Goal: Task Accomplishment & Management: Use online tool/utility

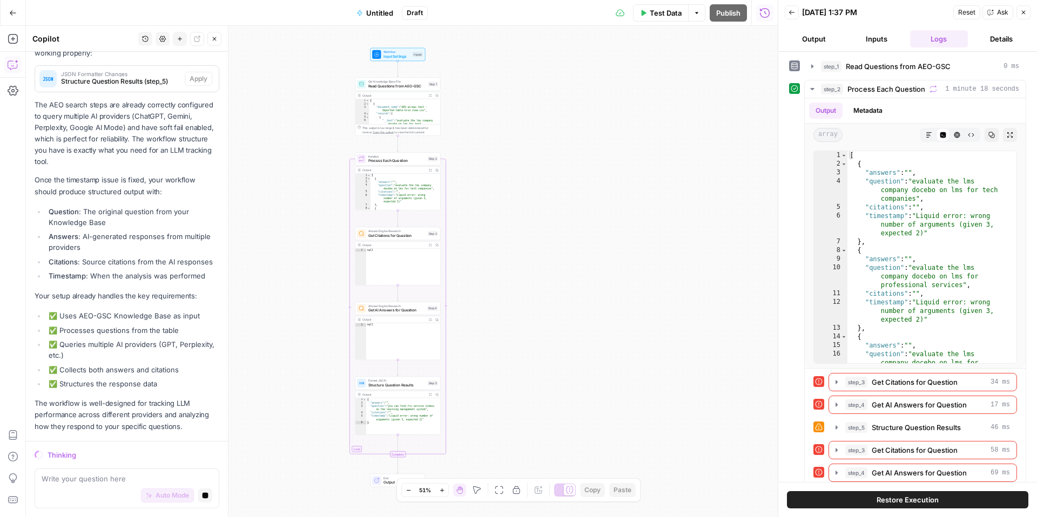
click at [14, 9] on icon "button" at bounding box center [13, 13] width 8 height 8
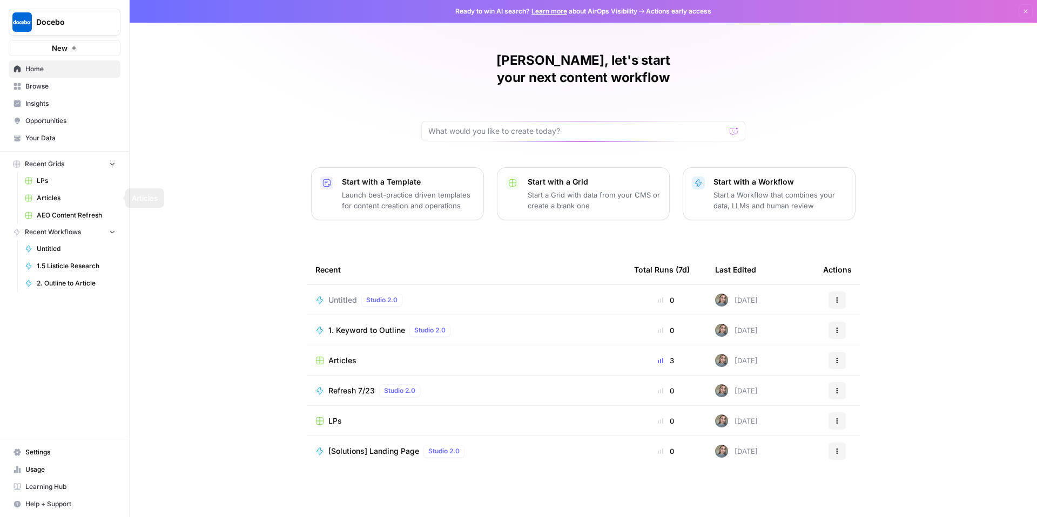
click at [87, 167] on button "Recent Grids" at bounding box center [65, 164] width 112 height 16
click at [47, 86] on span "Browse" at bounding box center [70, 87] width 90 height 10
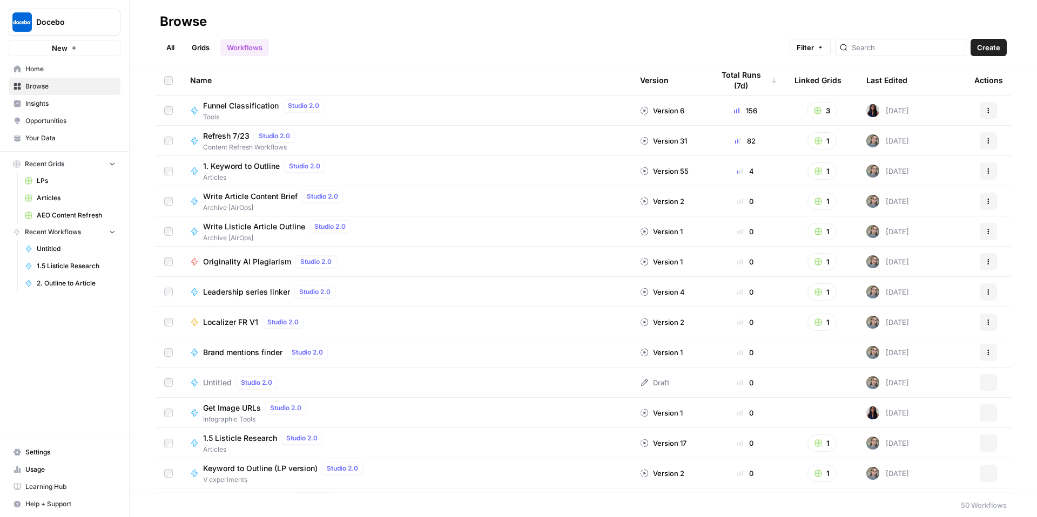
click at [201, 51] on link "Grids" at bounding box center [200, 47] width 31 height 17
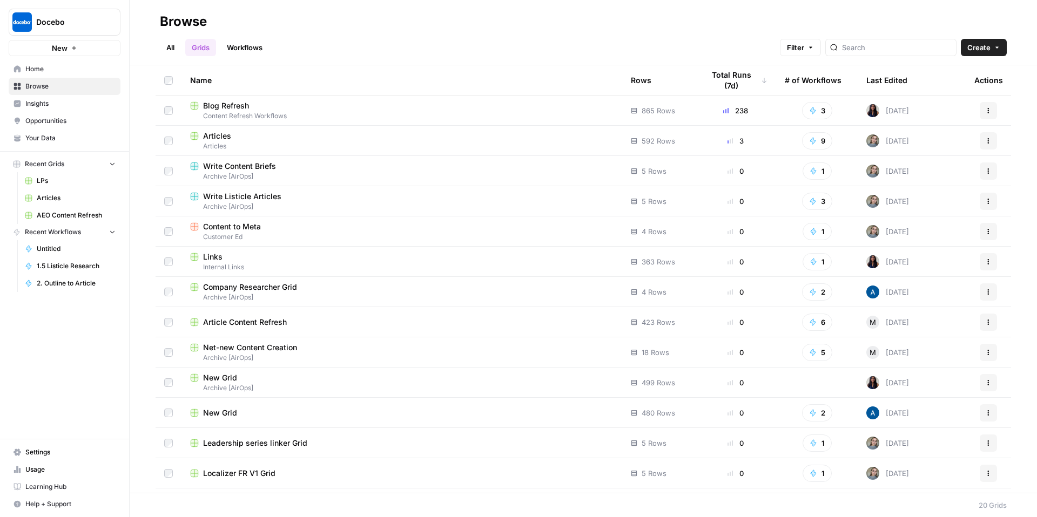
click at [227, 100] on span "Blog Refresh" at bounding box center [226, 105] width 46 height 11
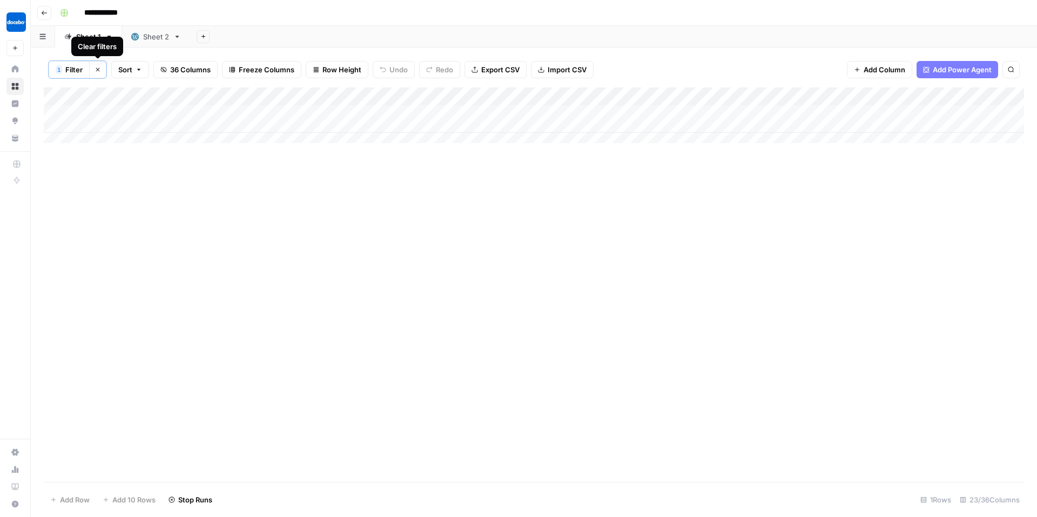
click at [97, 71] on icon "button" at bounding box center [98, 69] width 6 height 6
click at [763, 41] on div "Add Sheet" at bounding box center [613, 37] width 847 height 22
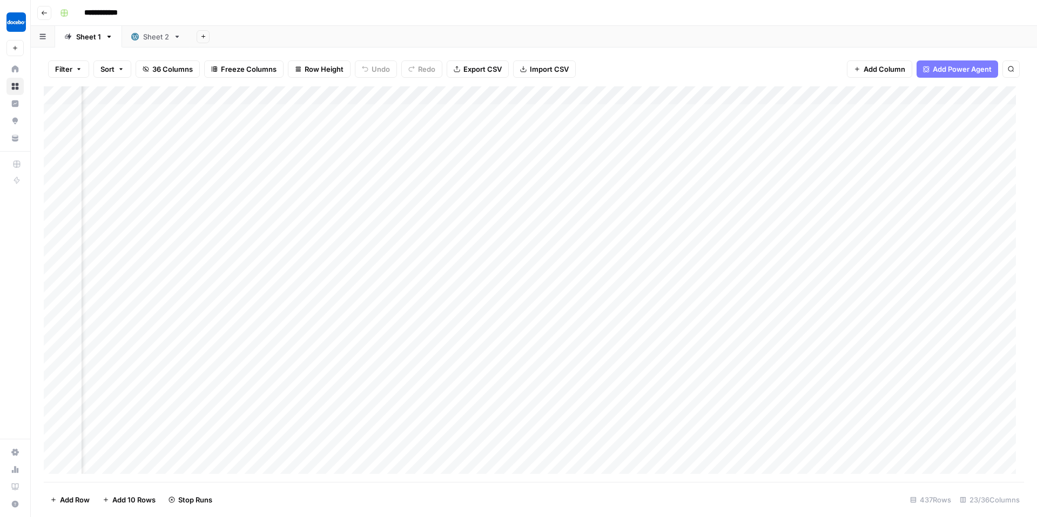
scroll to position [0, 1626]
click at [452, 99] on div "Add Column" at bounding box center [534, 284] width 980 height 396
click at [530, 154] on div "Add Column" at bounding box center [534, 284] width 980 height 396
click at [268, 95] on div "Add Column" at bounding box center [534, 284] width 980 height 396
click at [231, 161] on span "Edit Schedule" at bounding box center [268, 162] width 95 height 11
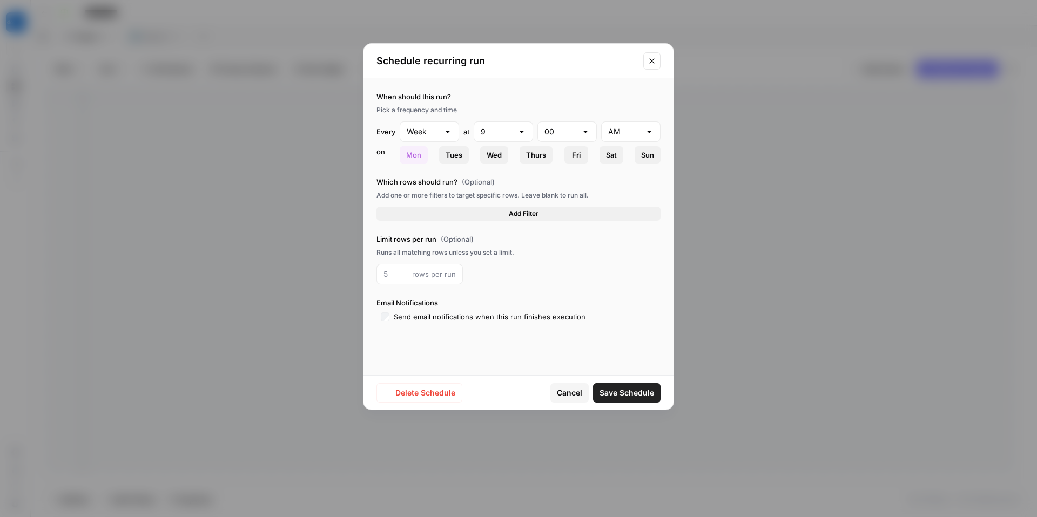
type input "Month"
type input "11"
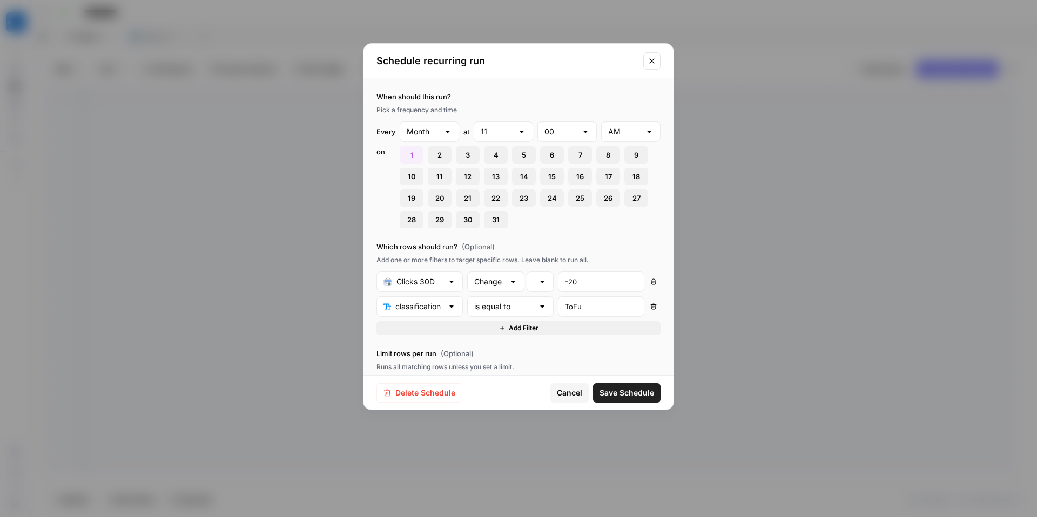
click at [427, 395] on span "Delete Schedule" at bounding box center [425, 393] width 60 height 11
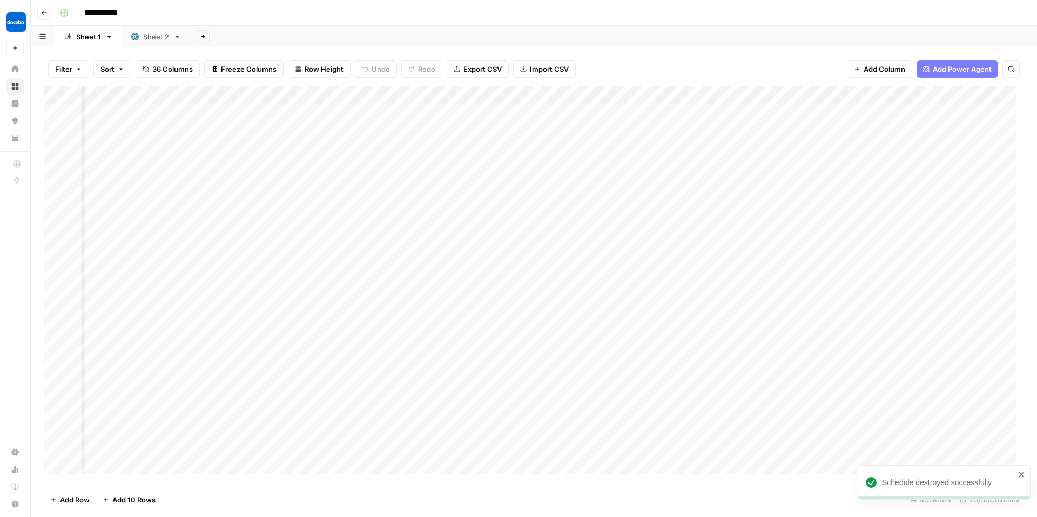
click at [511, 196] on div "Add Column" at bounding box center [534, 284] width 980 height 396
click at [351, 167] on div "Add Column" at bounding box center [534, 284] width 980 height 396
click at [347, 224] on div "Add Column" at bounding box center [534, 284] width 980 height 396
click at [726, 93] on div "Add Column" at bounding box center [534, 284] width 980 height 396
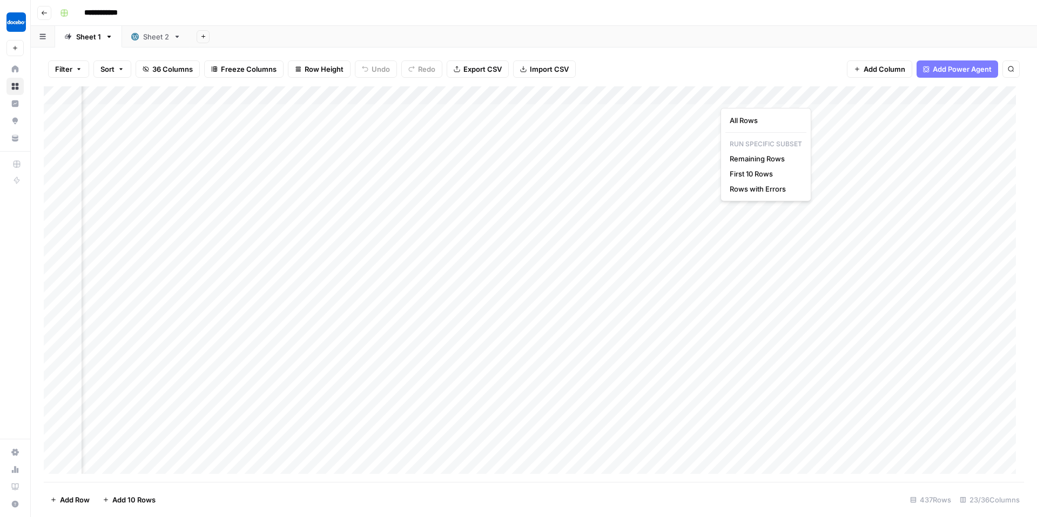
click at [711, 95] on div "Add Column" at bounding box center [534, 284] width 980 height 396
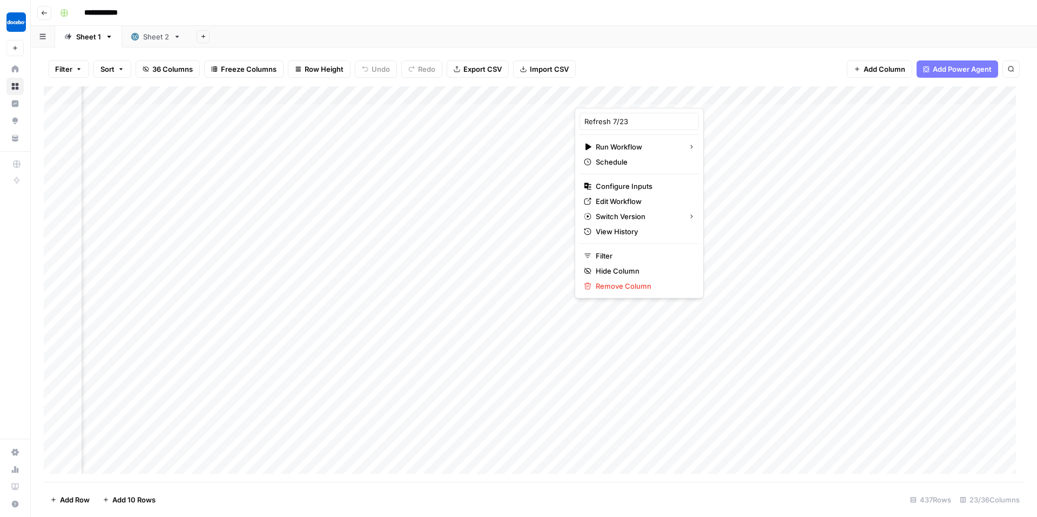
click at [778, 187] on div "Add Column" at bounding box center [534, 284] width 980 height 396
click at [631, 92] on div "Add Column" at bounding box center [534, 284] width 980 height 396
click at [609, 259] on span "Filter" at bounding box center [643, 256] width 95 height 11
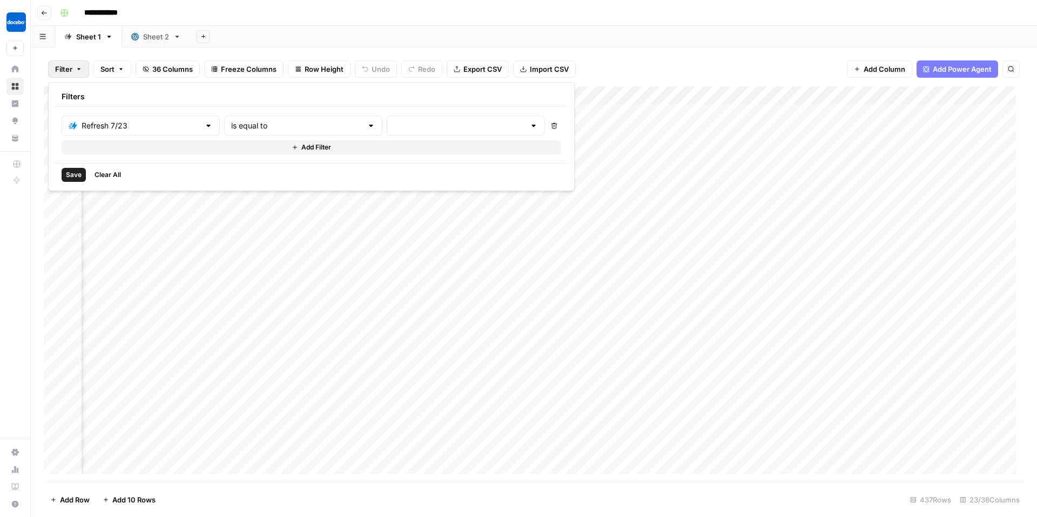
click at [686, 56] on div "Filter Sort 36 Columns Freeze Columns Row Height Undo Redo Export CSV Import CS…" at bounding box center [534, 69] width 980 height 35
click at [805, 96] on div "Add Column" at bounding box center [534, 284] width 980 height 396
click at [920, 187] on div "Add Column" at bounding box center [534, 284] width 980 height 396
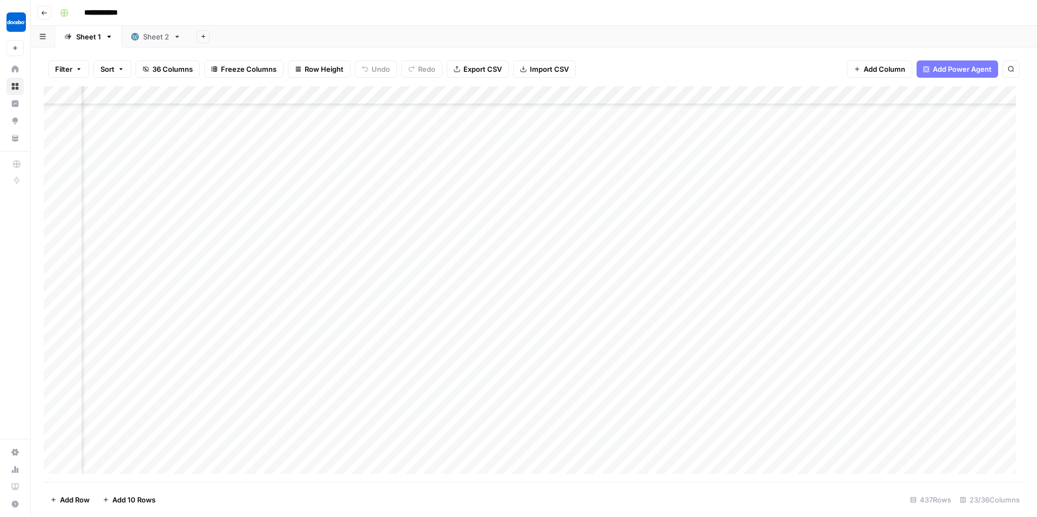
scroll to position [227, 1252]
click at [711, 96] on div "Add Column" at bounding box center [534, 284] width 980 height 396
click at [731, 95] on div at bounding box center [655, 97] width 160 height 22
click at [726, 97] on div at bounding box center [655, 97] width 160 height 22
click at [737, 66] on div "Filter Sort 36 Columns Freeze Columns Row Height Undo Redo Export CSV Import CS…" at bounding box center [534, 69] width 980 height 35
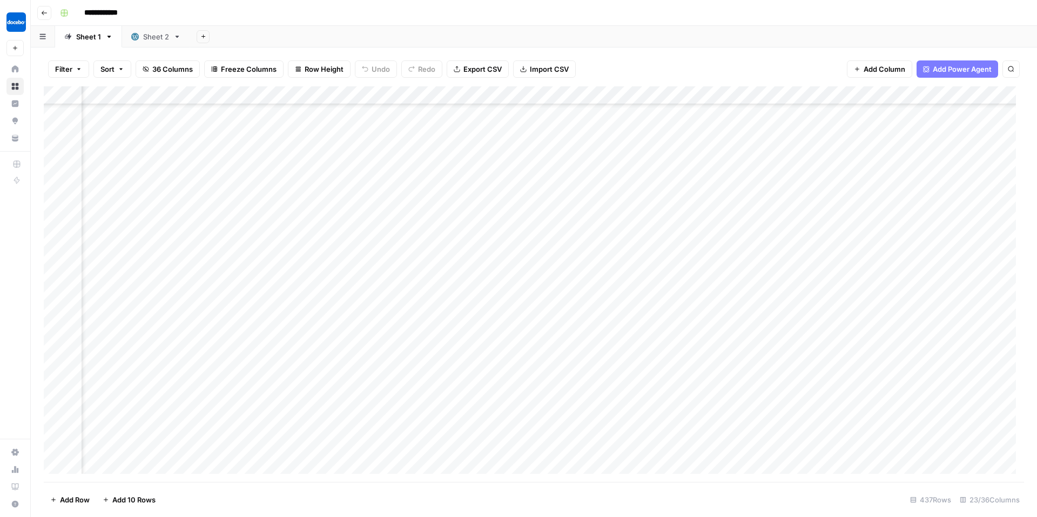
click at [724, 97] on div "Add Column" at bounding box center [534, 284] width 980 height 396
click at [734, 119] on span "All Rows" at bounding box center [764, 120] width 68 height 11
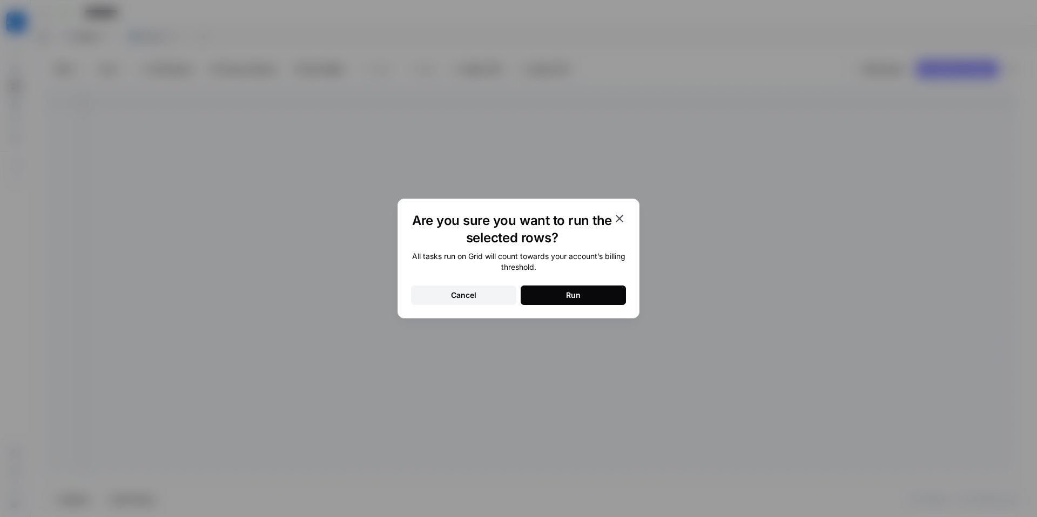
click at [614, 217] on icon "button" at bounding box center [619, 218] width 13 height 13
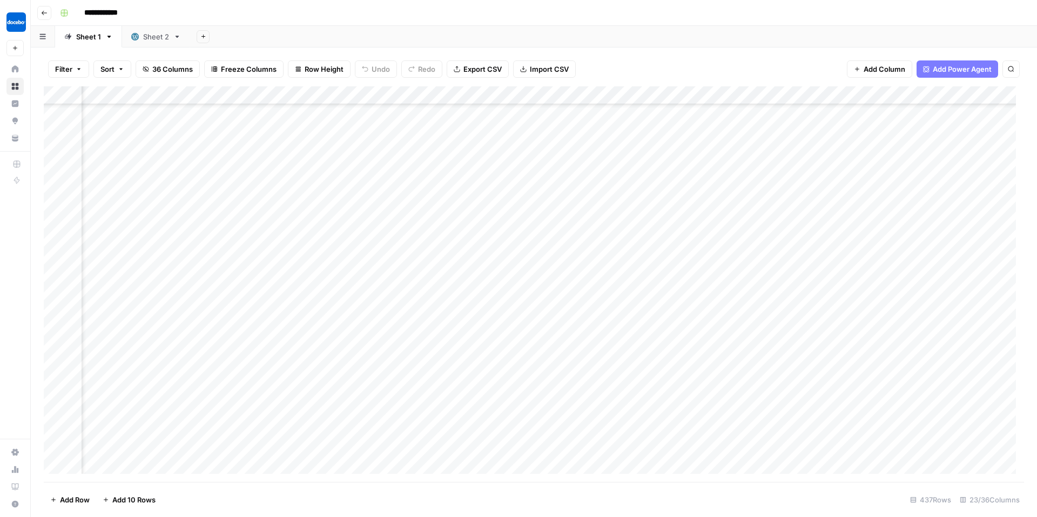
click at [713, 95] on div "Add Column" at bounding box center [534, 284] width 980 height 396
click at [778, 122] on div "Add Column" at bounding box center [534, 284] width 980 height 396
click at [724, 279] on div "Add Column" at bounding box center [534, 284] width 980 height 396
click at [725, 335] on div "Add Column" at bounding box center [534, 284] width 980 height 396
click at [728, 364] on div "Add Column" at bounding box center [534, 284] width 980 height 396
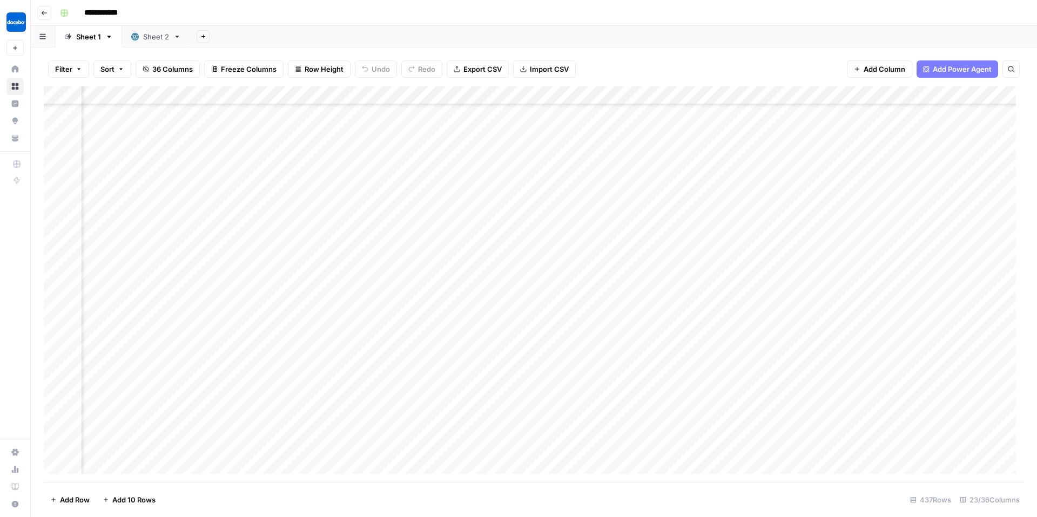
scroll to position [858, 1252]
click at [724, 125] on div "Add Column" at bounding box center [534, 284] width 980 height 396
click at [725, 212] on div "Add Column" at bounding box center [534, 284] width 980 height 396
click at [726, 380] on div "Add Column" at bounding box center [534, 284] width 980 height 396
click at [725, 408] on div "Add Column" at bounding box center [534, 284] width 980 height 396
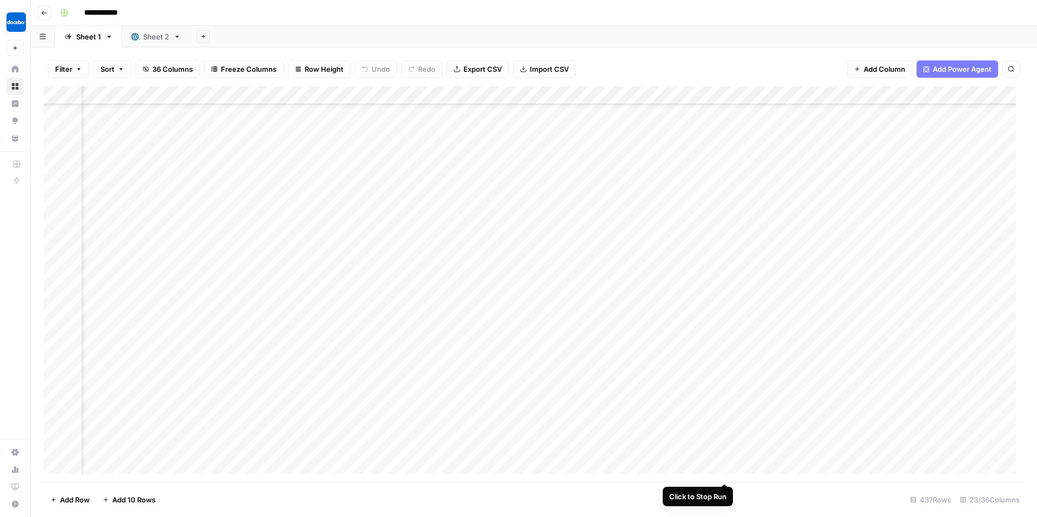
click at [725, 464] on div "Add Column" at bounding box center [534, 284] width 980 height 396
click at [798, 96] on div "Add Column" at bounding box center [534, 284] width 980 height 396
click at [771, 155] on span "Filter" at bounding box center [803, 156] width 95 height 11
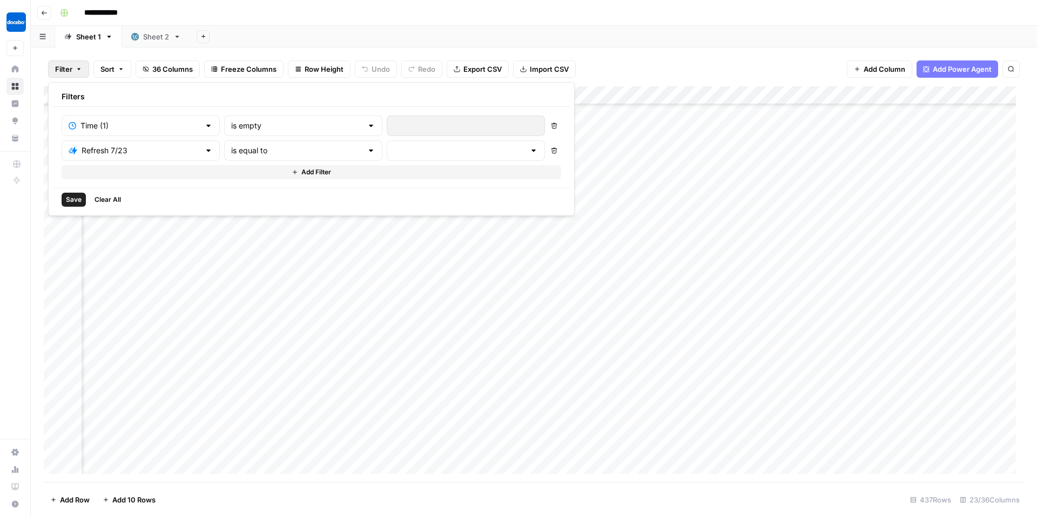
drag, startPoint x: 408, startPoint y: 132, endPoint x: 361, endPoint y: 139, distance: 47.5
click at [408, 132] on div at bounding box center [466, 126] width 158 height 21
click at [367, 126] on div at bounding box center [371, 125] width 9 height 11
click at [238, 151] on span "is not empty" at bounding box center [258, 152] width 107 height 11
type input "is not empty"
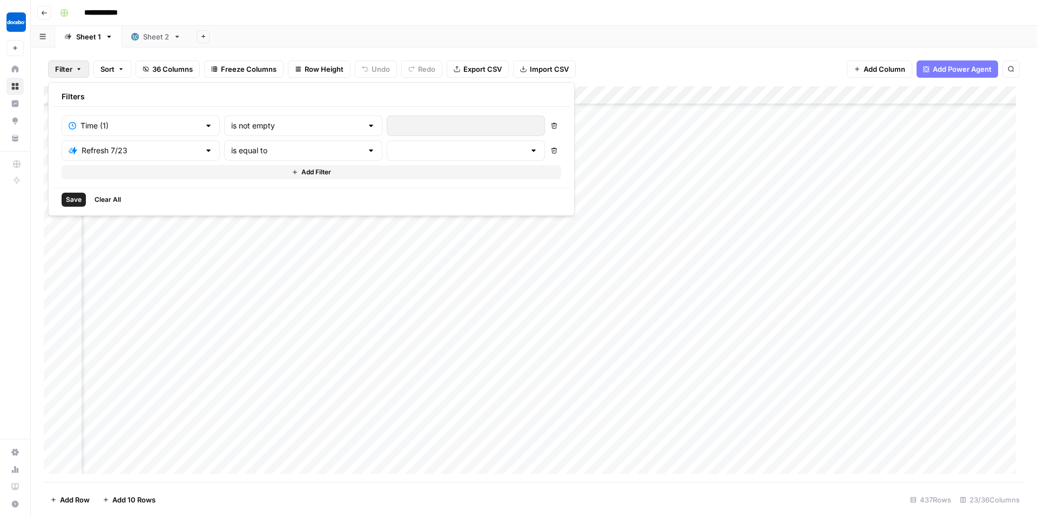
click at [69, 197] on span "Save" at bounding box center [74, 200] width 16 height 10
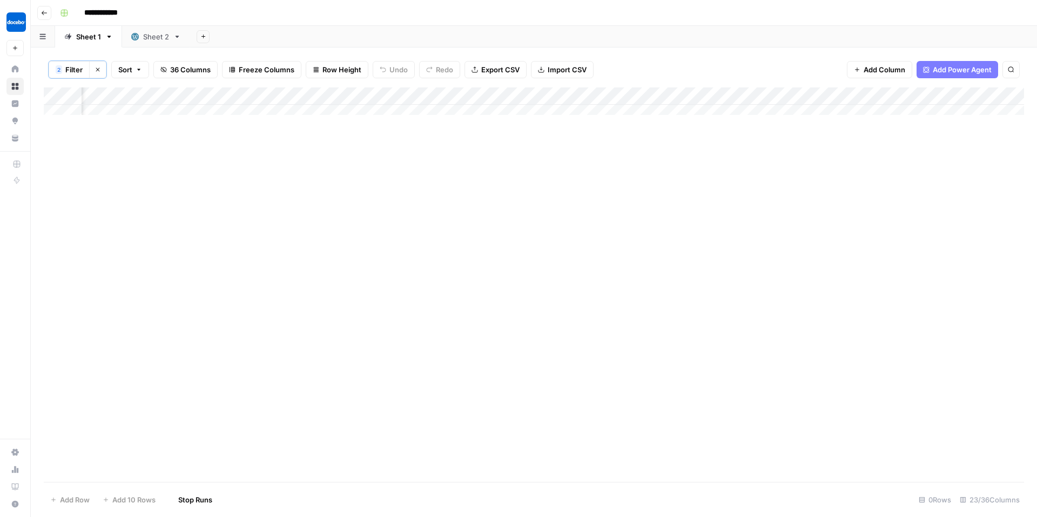
scroll to position [0, 1252]
click at [826, 95] on div "Add Column" at bounding box center [534, 105] width 980 height 36
click at [758, 157] on span "Filter" at bounding box center [803, 157] width 95 height 11
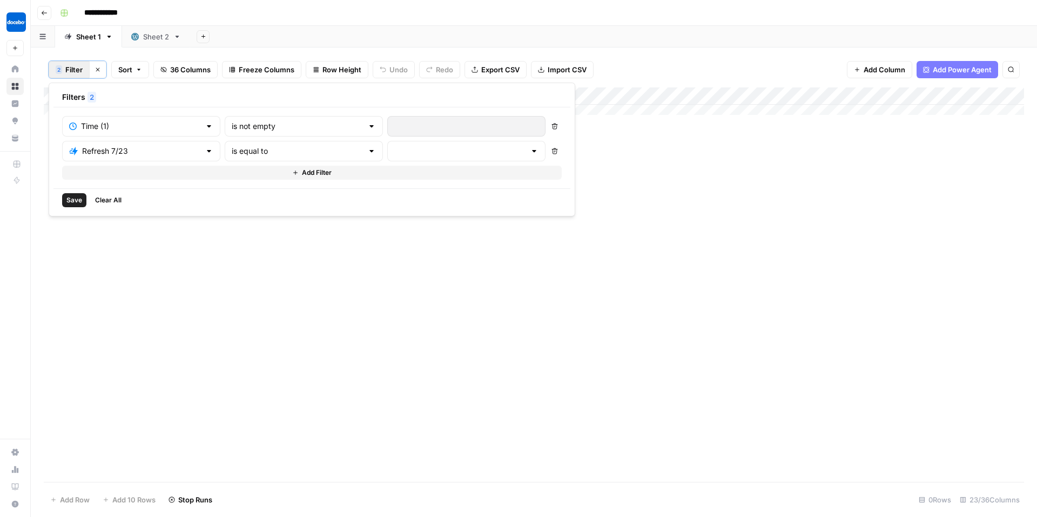
click at [548, 155] on button "Delete" at bounding box center [555, 151] width 14 height 14
click at [66, 169] on button "Save" at bounding box center [74, 176] width 24 height 14
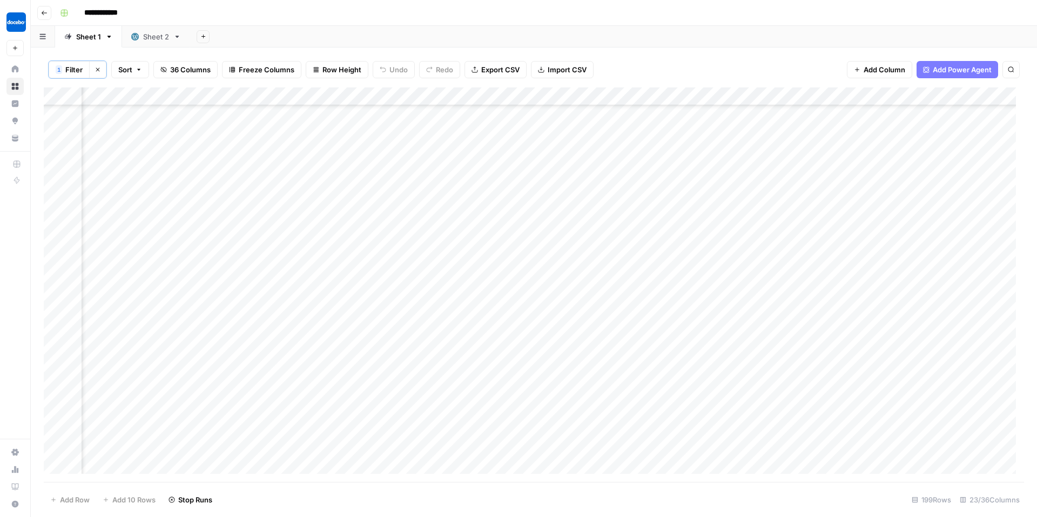
scroll to position [885, 1252]
click at [724, 94] on div "Add Column" at bounding box center [534, 284] width 980 height 395
click at [822, 101] on div "Add Column" at bounding box center [534, 284] width 980 height 395
click at [816, 96] on div at bounding box center [783, 98] width 98 height 22
click at [811, 97] on div at bounding box center [783, 98] width 98 height 22
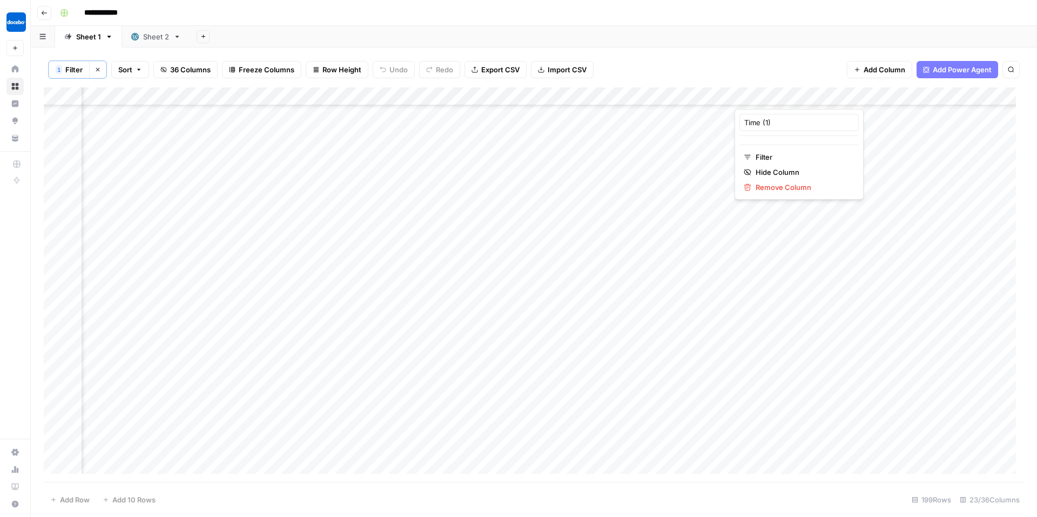
click at [810, 57] on div "1 Filter Clear filters Sort 36 Columns Freeze Columns Row Height Undo Redo Expo…" at bounding box center [534, 70] width 980 height 36
click at [812, 95] on div "Add Column" at bounding box center [534, 284] width 980 height 395
click at [766, 159] on span "Filter" at bounding box center [803, 157] width 95 height 11
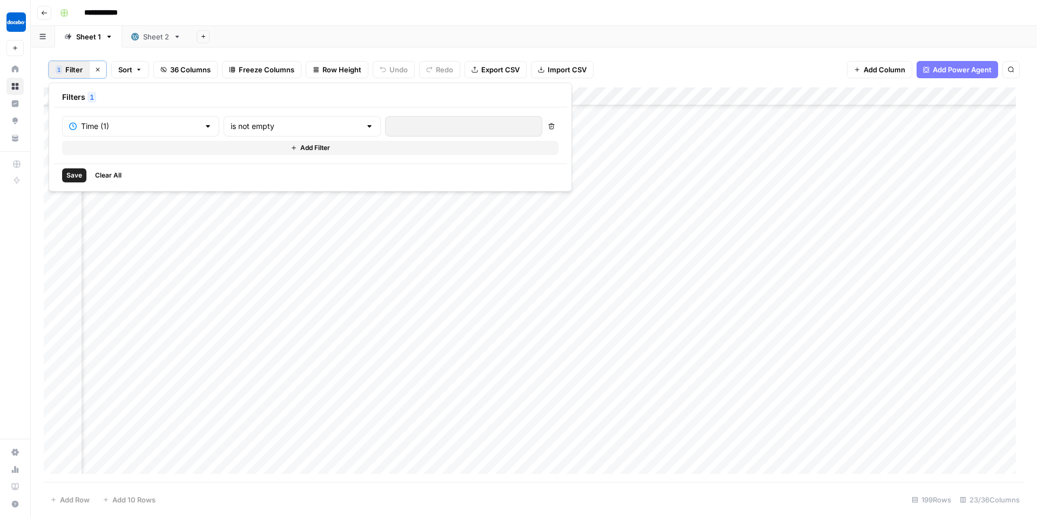
click at [548, 125] on icon "button" at bounding box center [551, 126] width 6 height 6
click at [79, 177] on span "Save" at bounding box center [74, 176] width 16 height 10
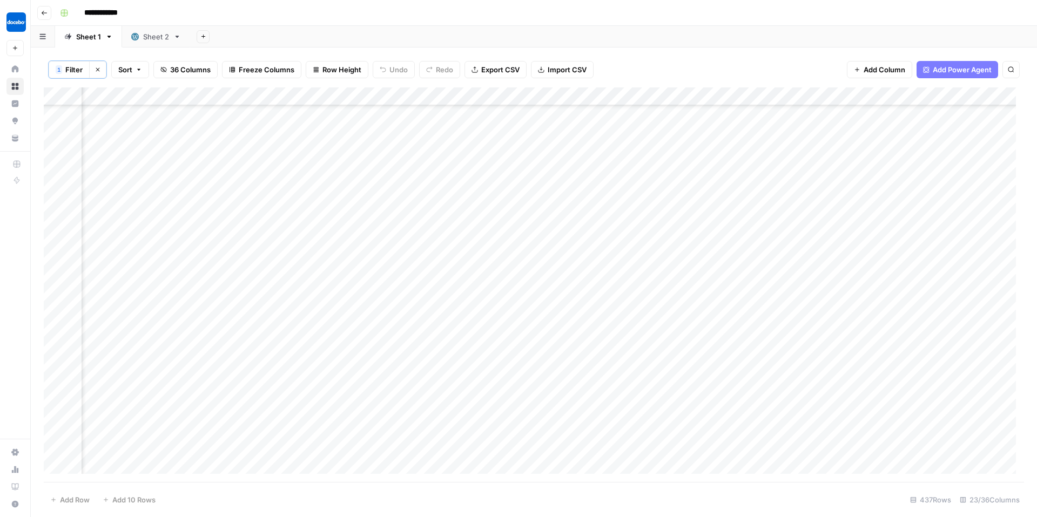
click at [753, 57] on div "1 Filter Clear filters Sort 36 Columns Freeze Columns Row Height Undo Redo Expo…" at bounding box center [534, 70] width 980 height 36
click at [565, 93] on div "Add Column" at bounding box center [534, 284] width 980 height 395
click at [521, 172] on span "Filter" at bounding box center [545, 172] width 95 height 11
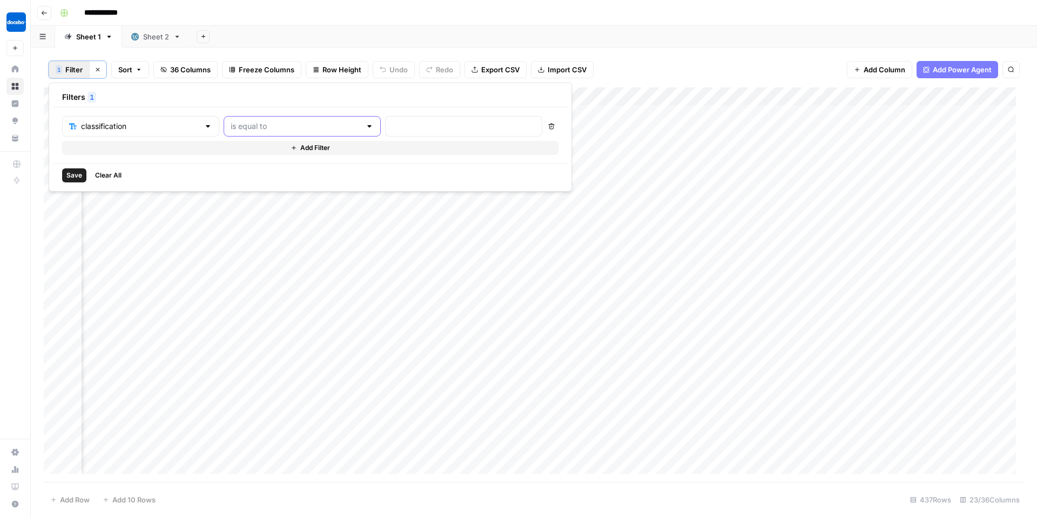
click at [301, 124] on input "text" at bounding box center [296, 126] width 130 height 11
click at [229, 186] on span "contains" at bounding box center [257, 183] width 106 height 11
type input "contains"
click at [395, 125] on input "text" at bounding box center [463, 126] width 143 height 11
type input "BoFu"
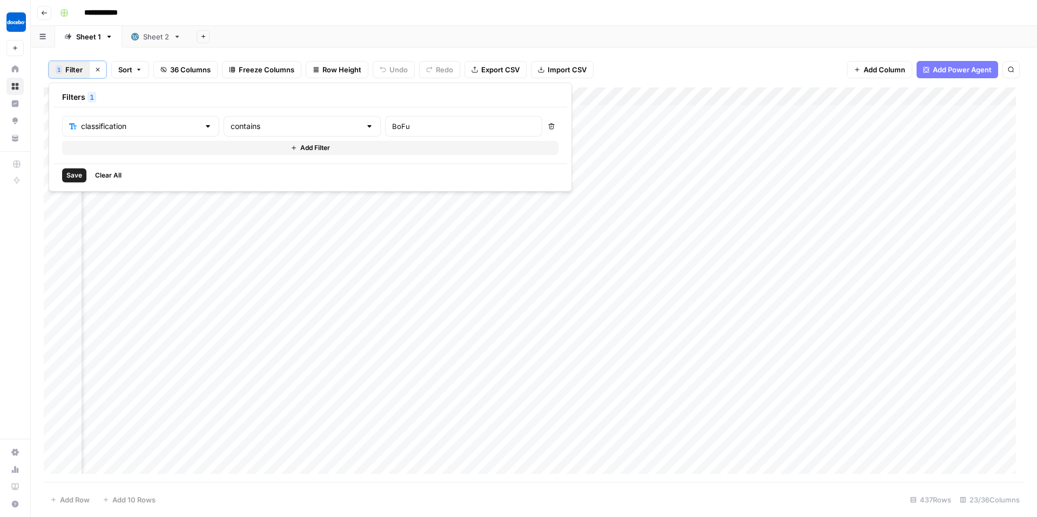
click at [71, 171] on span "Save" at bounding box center [74, 176] width 16 height 10
click at [763, 96] on div "Add Column" at bounding box center [534, 284] width 980 height 395
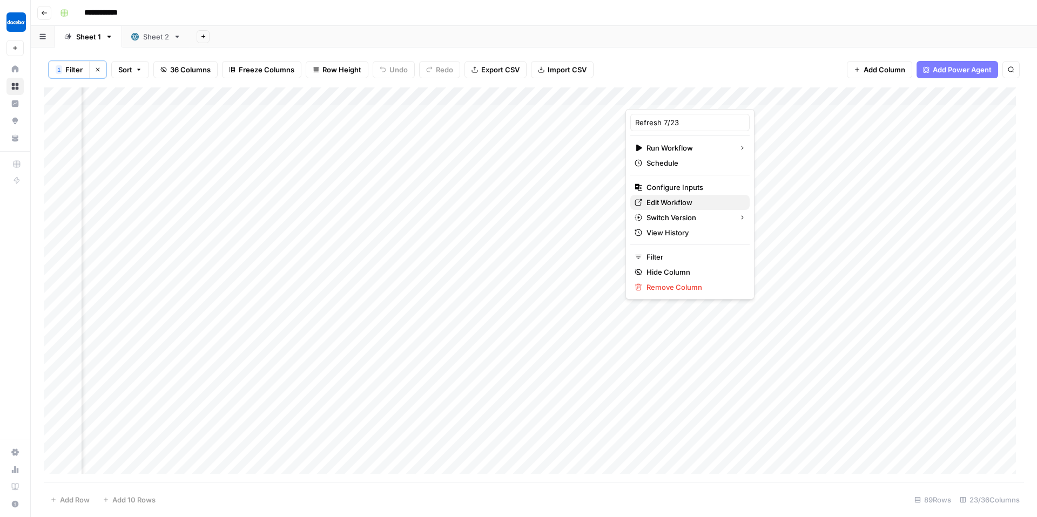
click at [668, 201] on span "Edit Workflow" at bounding box center [693, 202] width 95 height 11
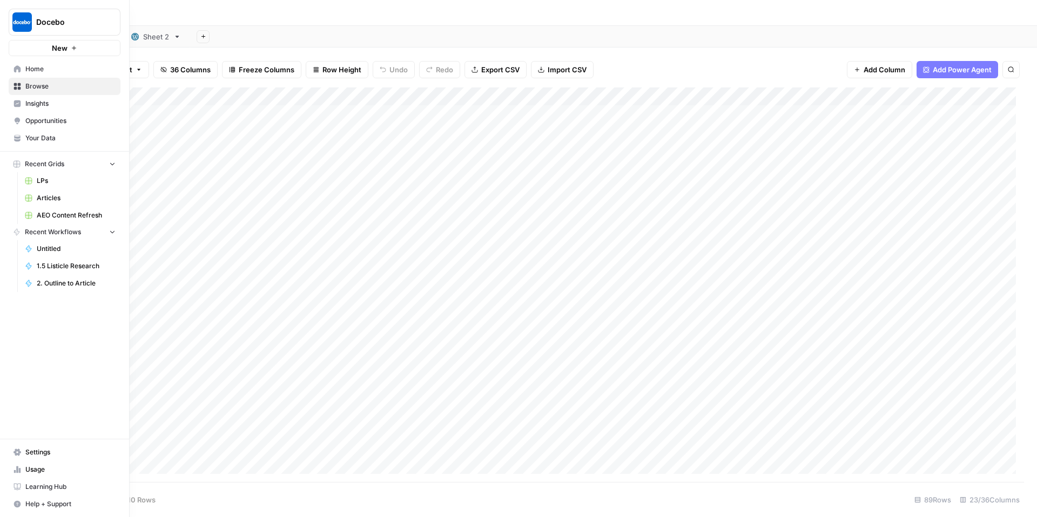
click at [29, 143] on span "Your Data" at bounding box center [70, 138] width 90 height 10
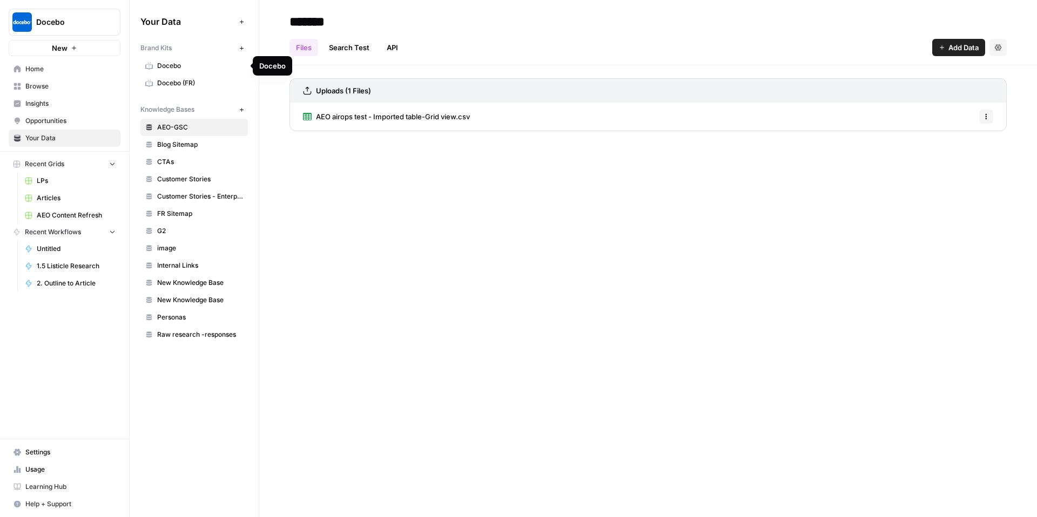
click at [195, 67] on span "Docebo" at bounding box center [200, 66] width 86 height 10
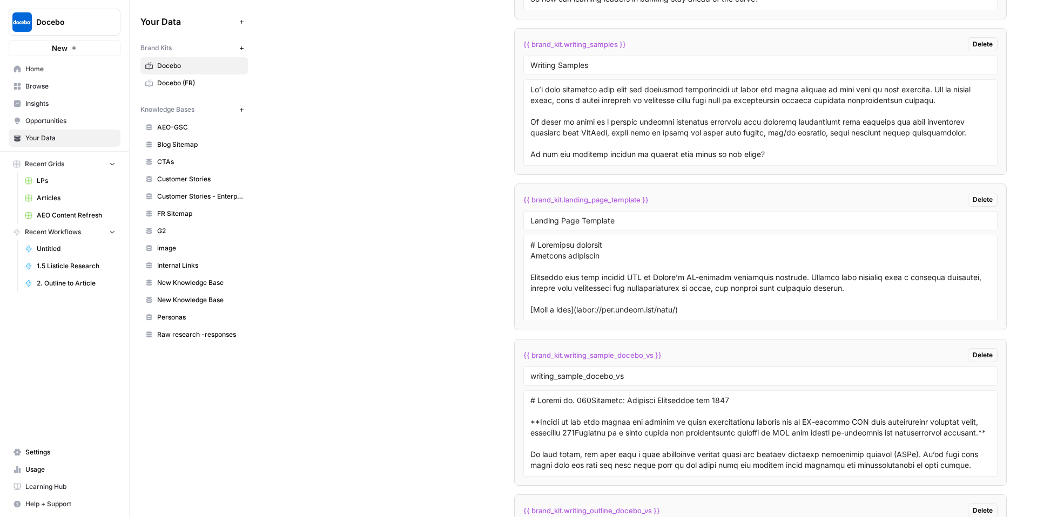
scroll to position [2853, 0]
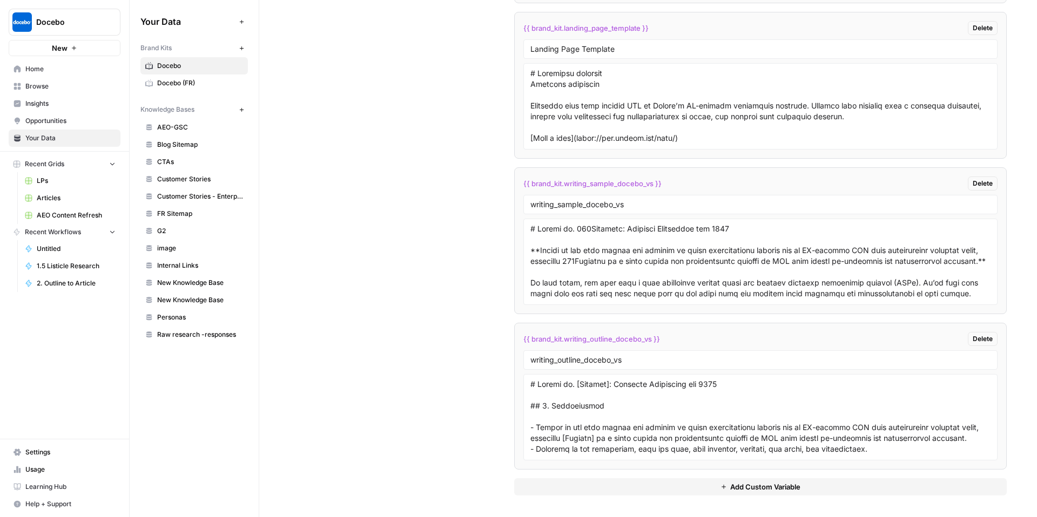
click at [760, 482] on span "Add Custom Variable" at bounding box center [765, 487] width 70 height 11
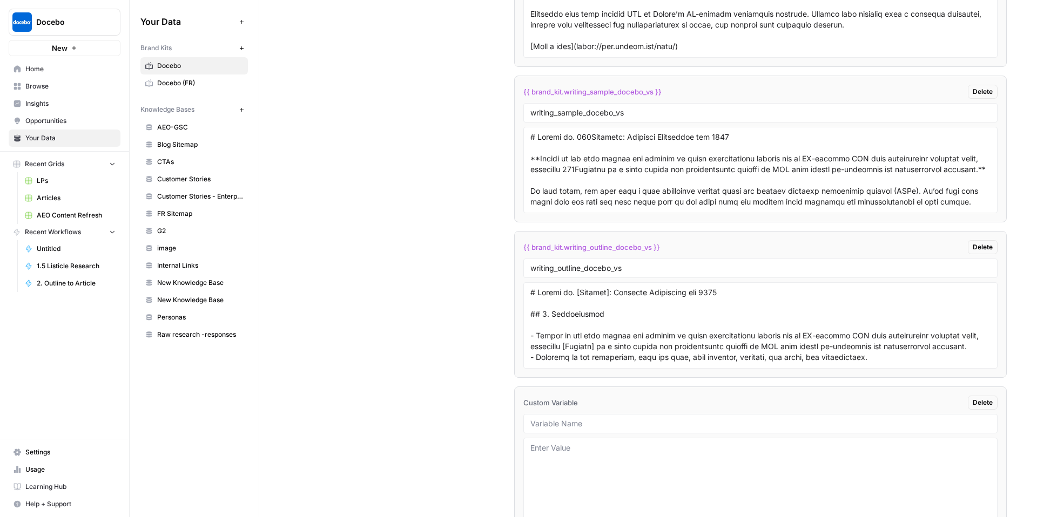
drag, startPoint x: 592, startPoint y: 429, endPoint x: 584, endPoint y: 427, distance: 9.1
click at [592, 429] on div at bounding box center [760, 423] width 474 height 19
click at [617, 424] on input "text" at bounding box center [760, 424] width 460 height 10
click at [643, 446] on textarea at bounding box center [760, 481] width 460 height 77
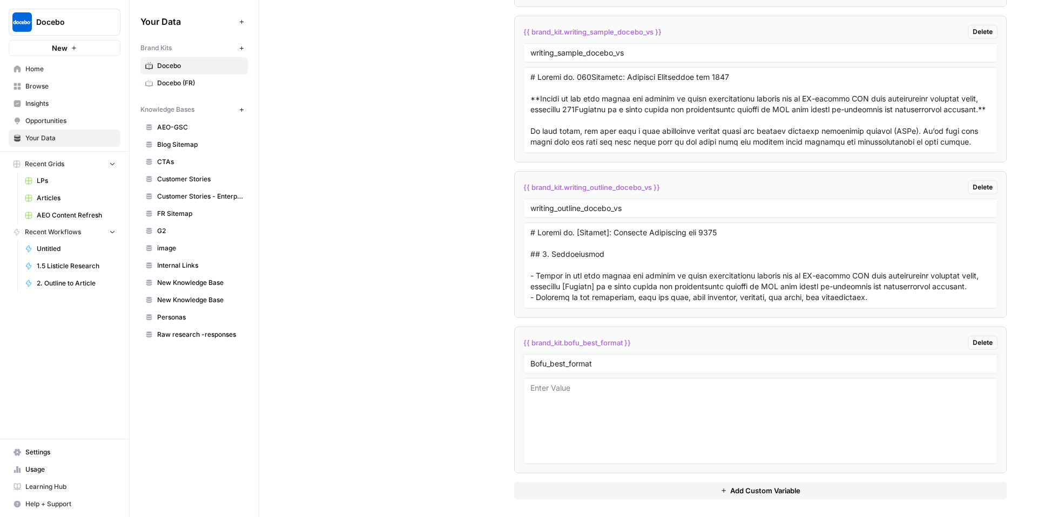
click at [533, 364] on input "Bofu_best_format" at bounding box center [760, 364] width 460 height 10
type input "bofu_best_format"
click at [607, 247] on textarea at bounding box center [760, 265] width 460 height 77
click at [600, 397] on textarea at bounding box center [760, 421] width 460 height 77
paste textarea "# 15 Best Enterprise Learning Management Systems Enterprises are facing big cha…"
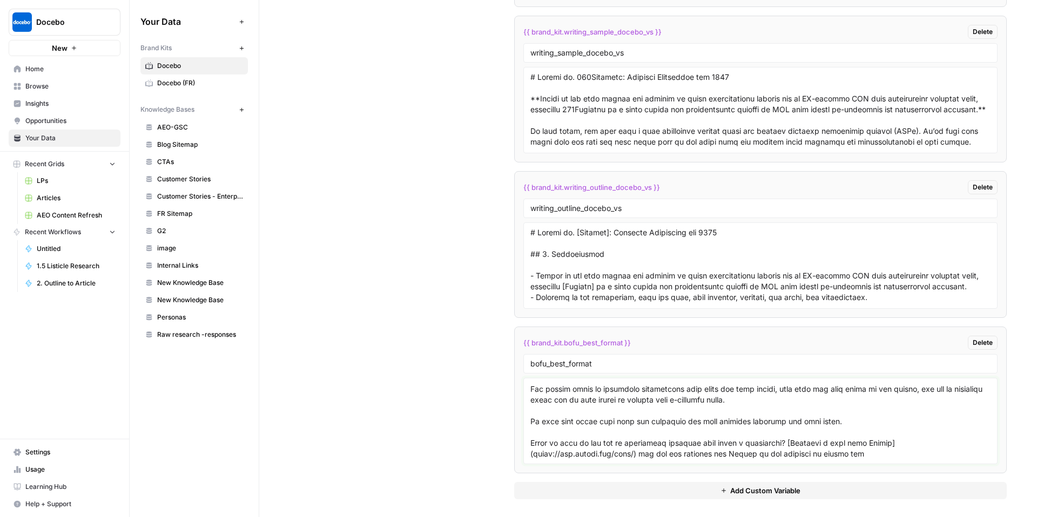
scroll to position [0, 0]
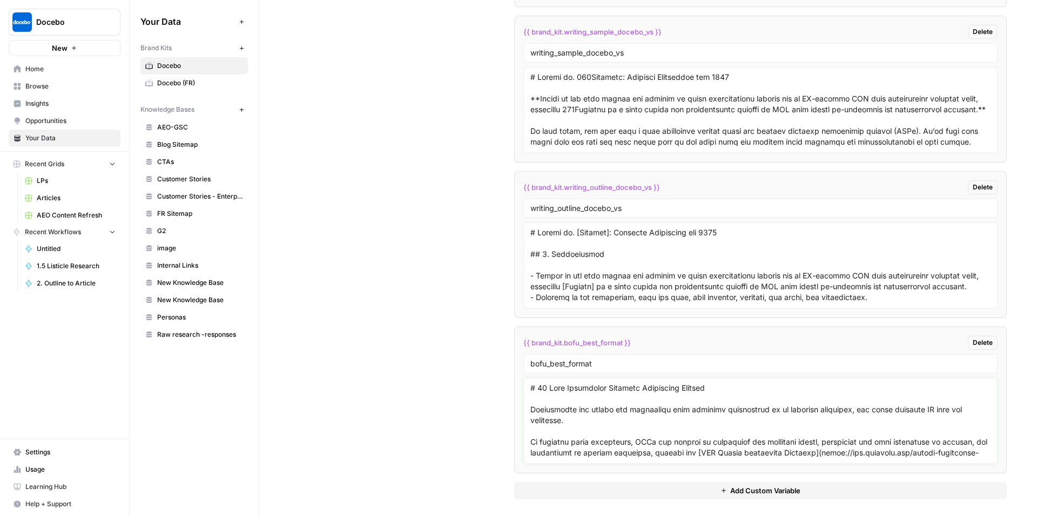
type textarea "# 15 Best Enterprise Learning Management Systems Enterprises are facing big cha…"
click at [736, 430] on textarea at bounding box center [760, 421] width 460 height 77
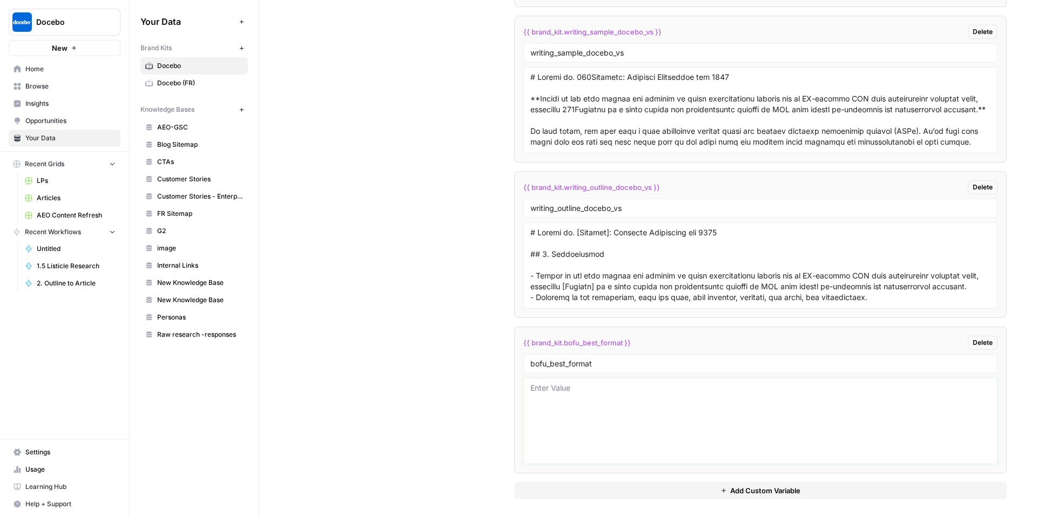
paste textarea "# 15 Best Enterprise Learning Management Systems Enterprises are facing big cha…"
type textarea "# 15 Best Enterprise Learning Management Systems Enterprises are facing big cha…"
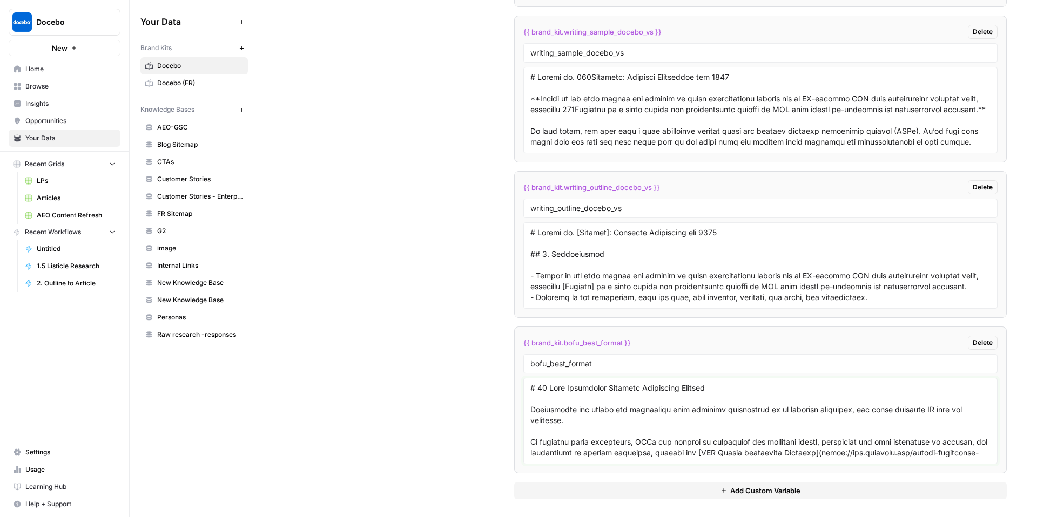
click at [624, 404] on textarea at bounding box center [760, 421] width 460 height 77
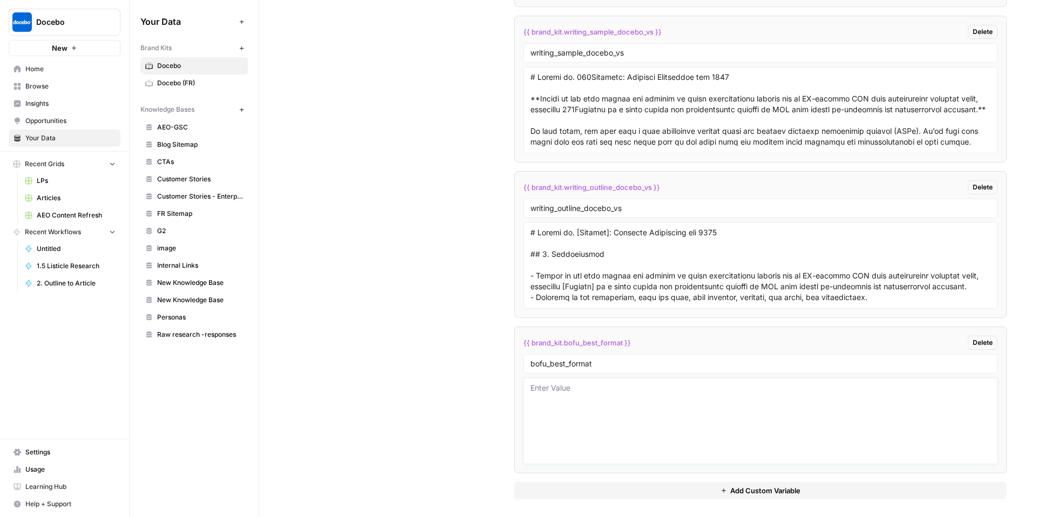
paste textarea "# 15 Best Enterprise Learning Management Systems Enterprises are facing big cha…"
type textarea "# 15 Best Enterprise Learning Management Systems Enterprises are facing big cha…"
paste textarea "# 15 Best Enterprise Learning Management Systems Enterprises are facing big cha…"
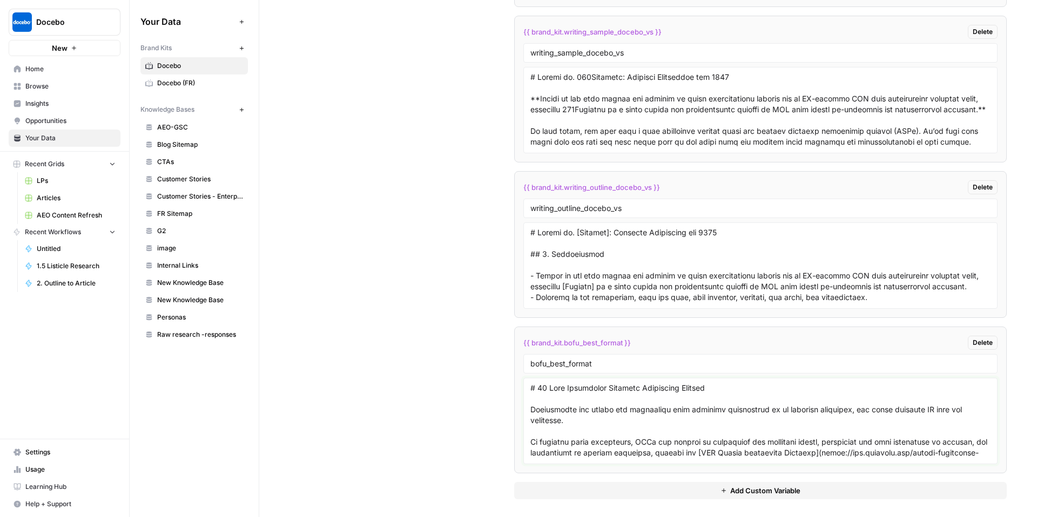
click at [535, 410] on textarea at bounding box center [760, 421] width 460 height 77
click at [530, 409] on textarea at bounding box center [760, 421] width 460 height 77
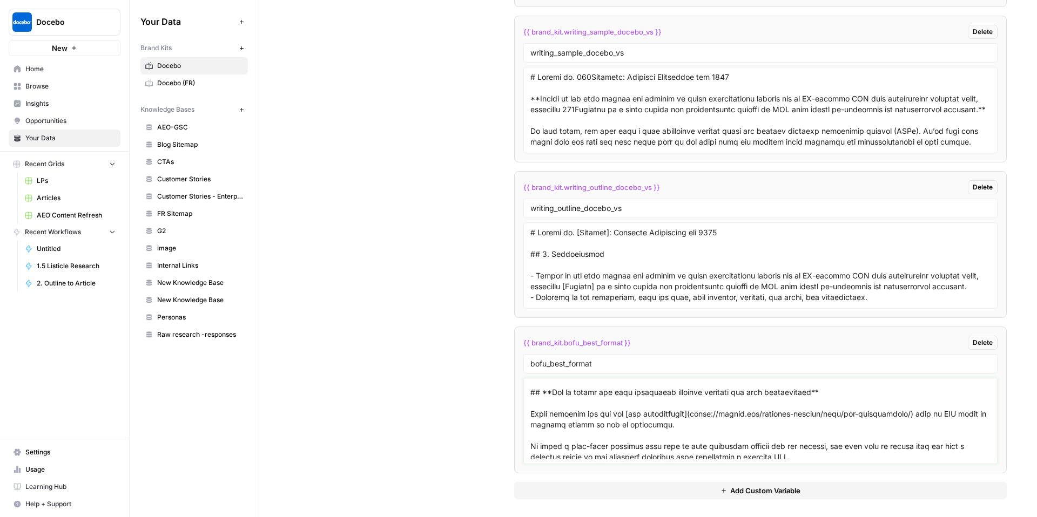
scroll to position [9893, 0]
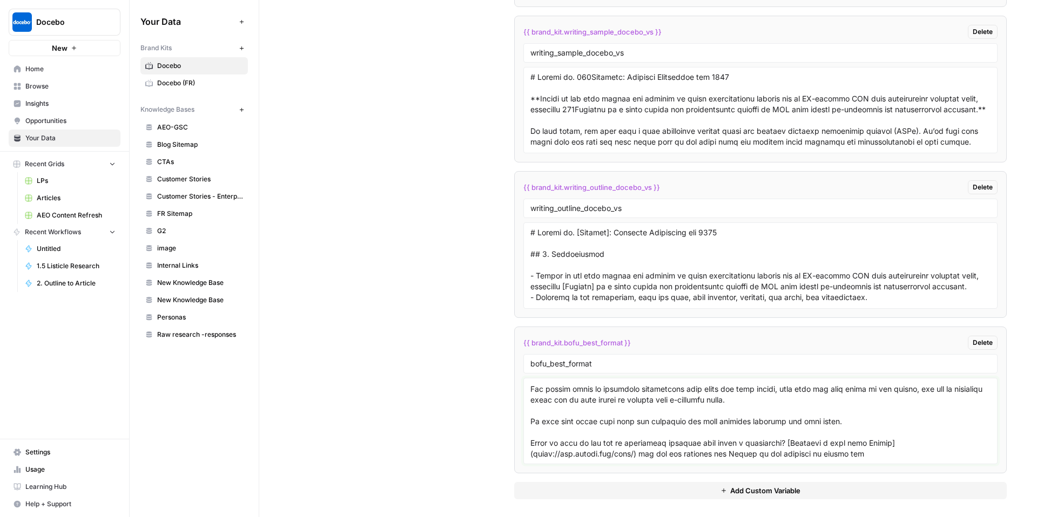
click at [911, 440] on textarea at bounding box center [760, 421] width 460 height 77
type textarea "# 15 Best Enterprise Learning Management Systems Enterprises are facing big cha…"
click at [579, 341] on span "{{ brand_kit.bofu_best_format }}" at bounding box center [576, 343] width 107 height 11
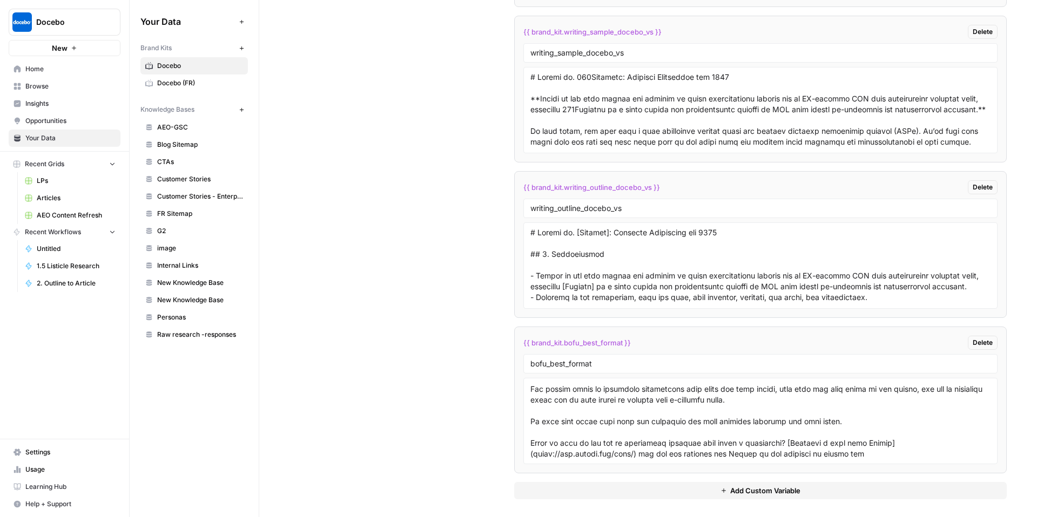
click at [579, 341] on span "{{ brand_kit.bofu_best_format }}" at bounding box center [576, 343] width 107 height 11
copy div "{{ brand_kit.bofu_best_format }} Delete"
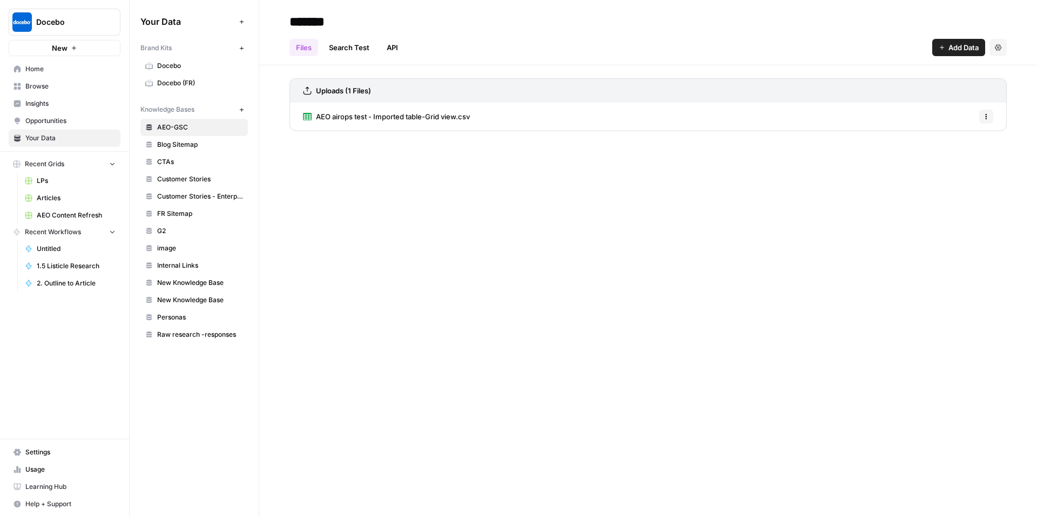
click at [59, 89] on span "Browse" at bounding box center [70, 87] width 90 height 10
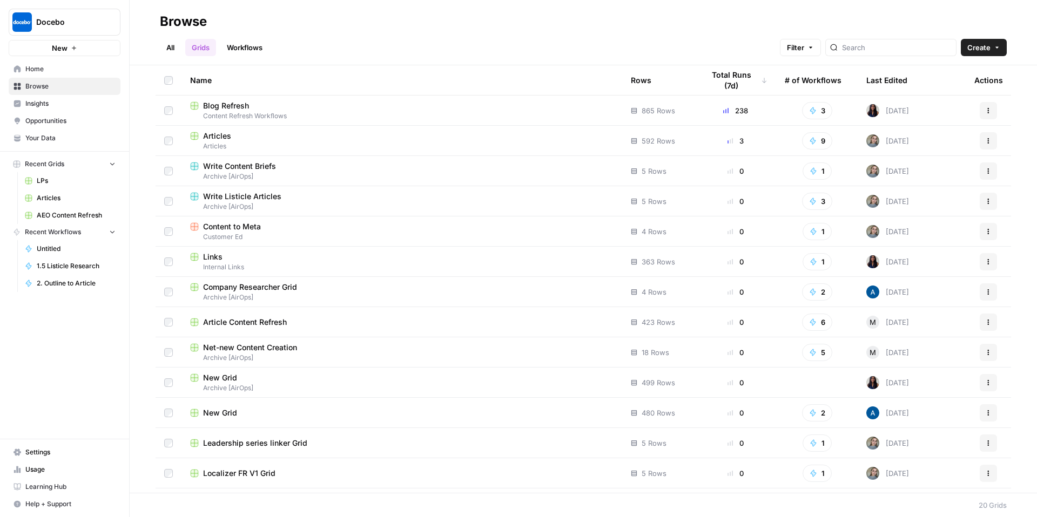
click at [278, 111] on span "Content Refresh Workflows" at bounding box center [401, 116] width 423 height 10
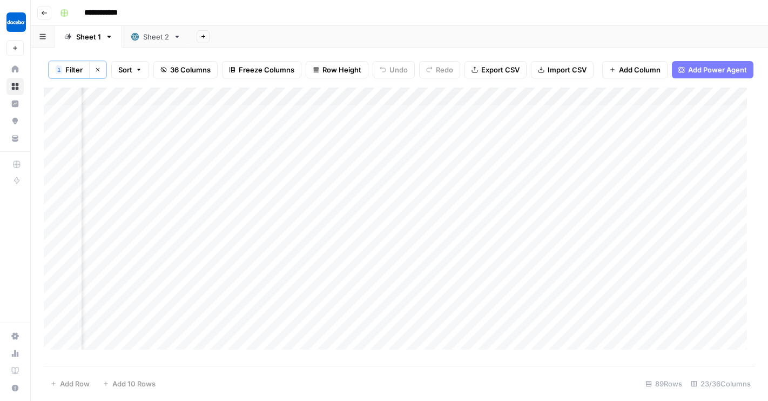
scroll to position [0, 2165]
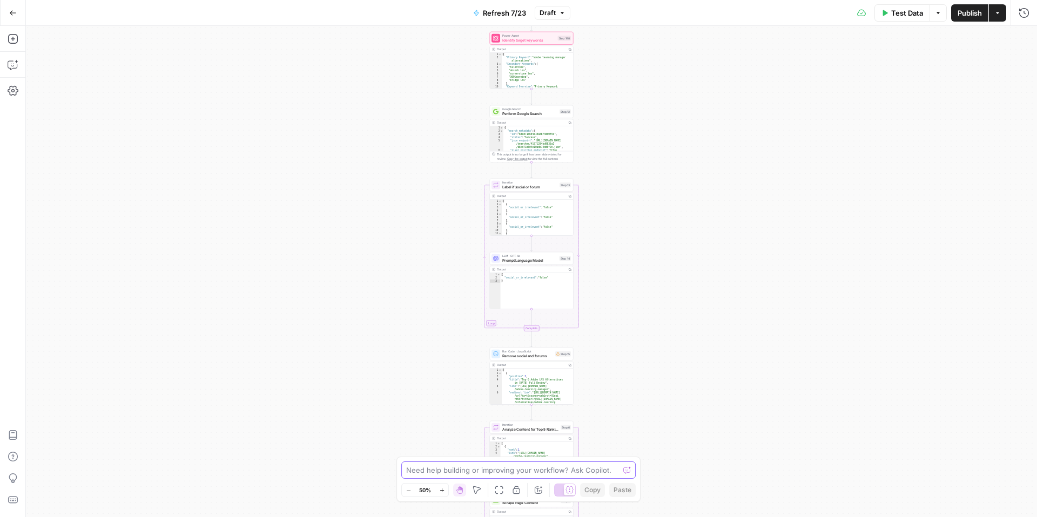
click at [494, 468] on textarea at bounding box center [512, 470] width 213 height 11
paste textarea "{{ brand_kit.bofu_best_format }}"
click at [427, 473] on textarea "if classification equals bofu we need to follow a different format {{ brand_kit…" at bounding box center [507, 465] width 207 height 22
click at [501, 462] on textarea "if classification equals bofu we need to follow a different format from {{ bran…" at bounding box center [507, 465] width 207 height 22
click at [561, 469] on textarea "if classification equals bofu we need to follow a different format from {{ bran…" at bounding box center [507, 465] width 207 height 22
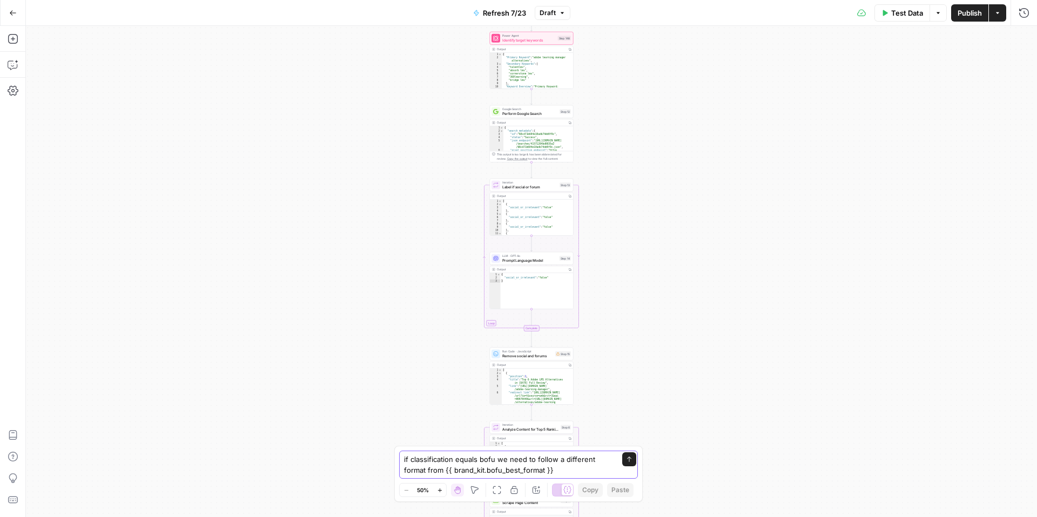
click at [574, 459] on textarea "if classification equals bofu we need to follow a different format from {{ bran…" at bounding box center [507, 465] width 207 height 22
click at [570, 473] on textarea "if classification equals bofu we need to follow a specific format from {{ brand…" at bounding box center [507, 465] width 207 height 22
type textarea "if classification equals bofu we need to follow a specific format from {{ brand…"
click at [632, 462] on icon "submit" at bounding box center [629, 459] width 6 height 6
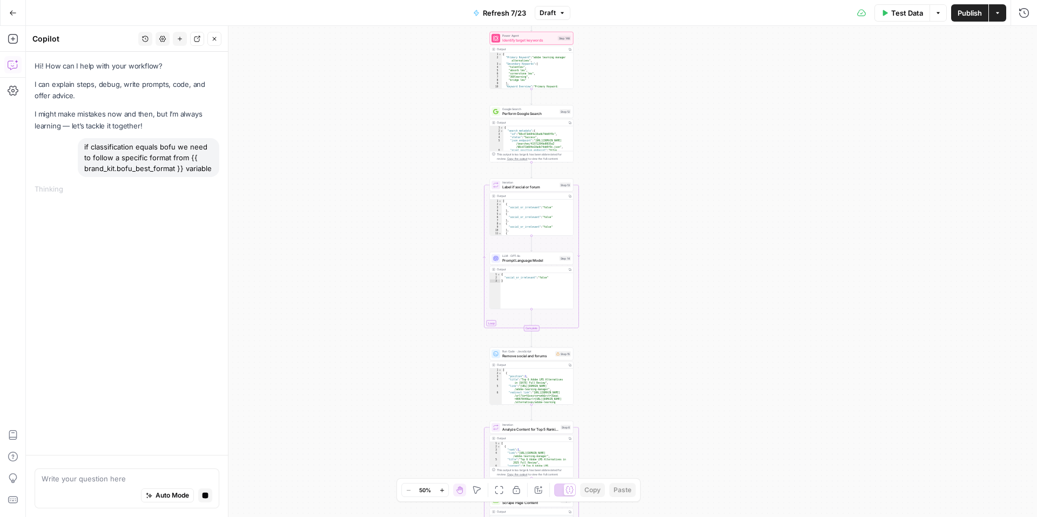
click at [653, 135] on div "true false false true false true Workflow Input Settings Inputs Content Process…" at bounding box center [531, 271] width 1011 height 491
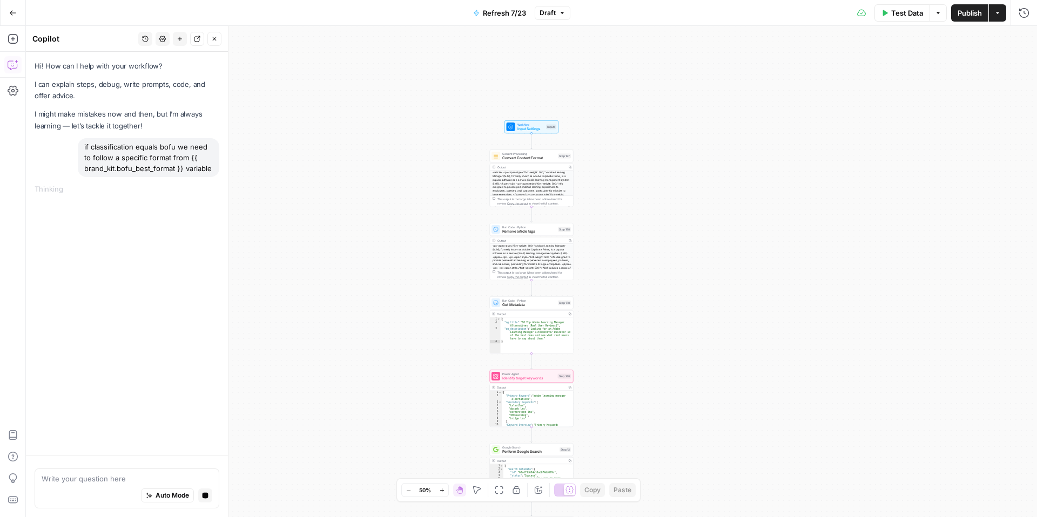
click at [442, 490] on icon "button" at bounding box center [442, 490] width 4 height 4
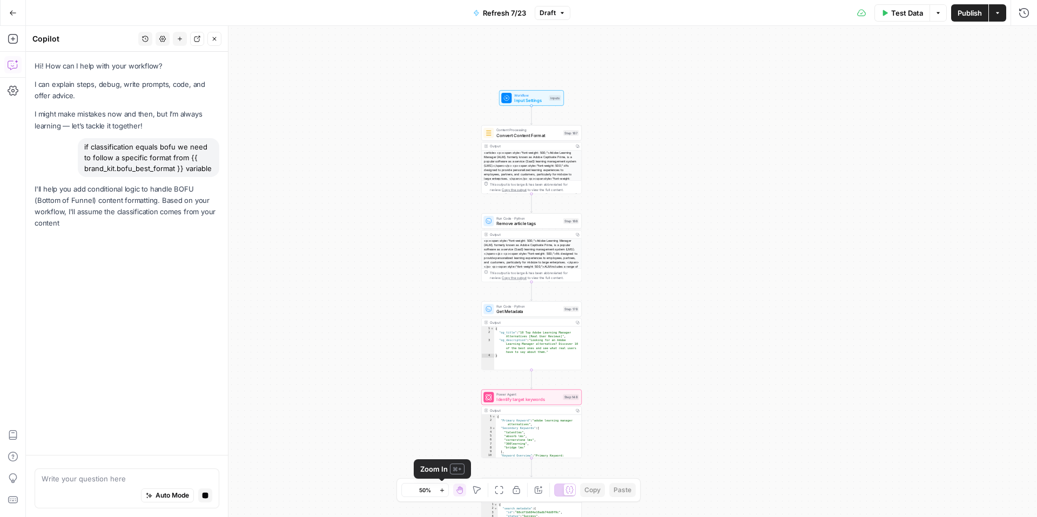
click at [442, 491] on icon "button" at bounding box center [442, 490] width 4 height 4
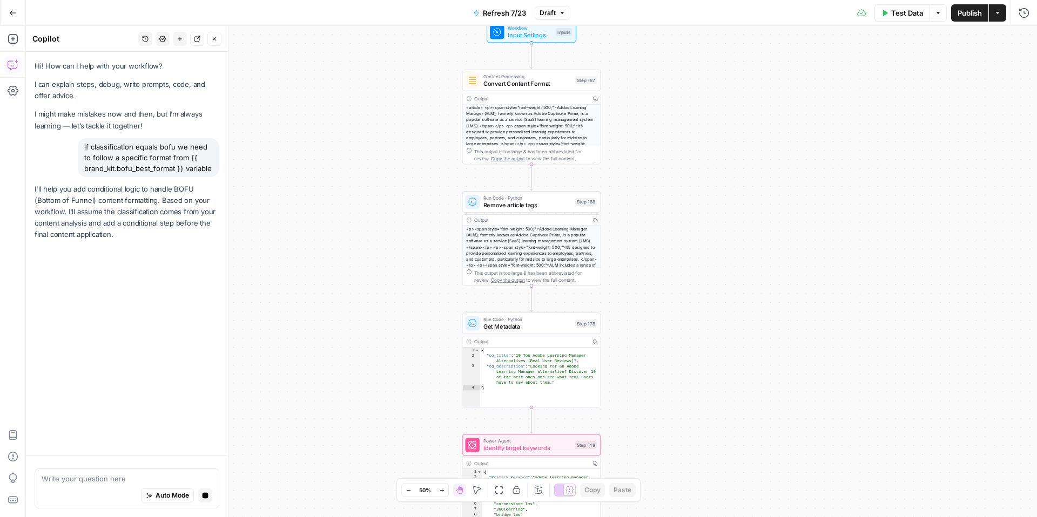
click at [442, 491] on icon "button" at bounding box center [442, 490] width 4 height 4
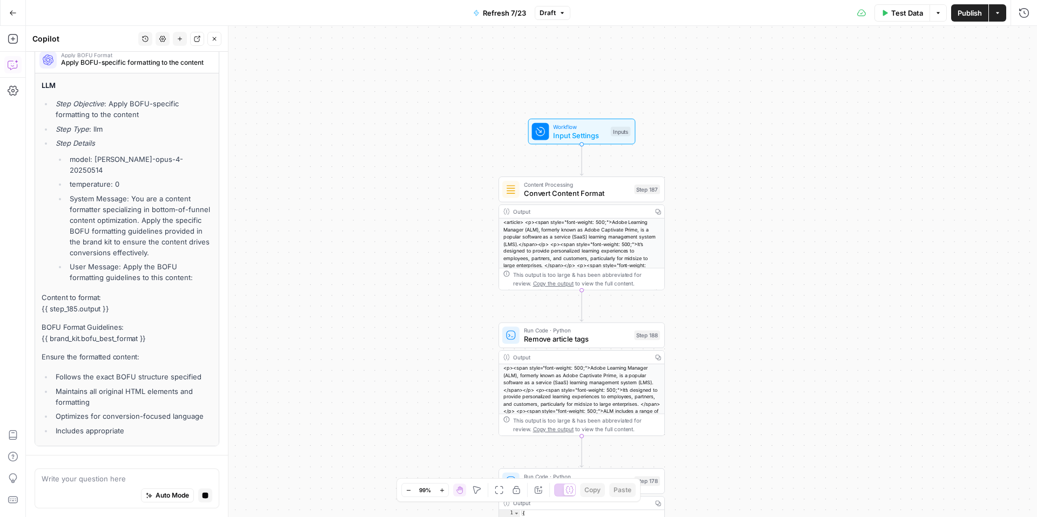
drag, startPoint x: 686, startPoint y: 171, endPoint x: 737, endPoint y: 319, distance: 155.8
click at [737, 319] on div "true false false true false true Workflow Input Settings Inputs Content Process…" at bounding box center [531, 271] width 1011 height 491
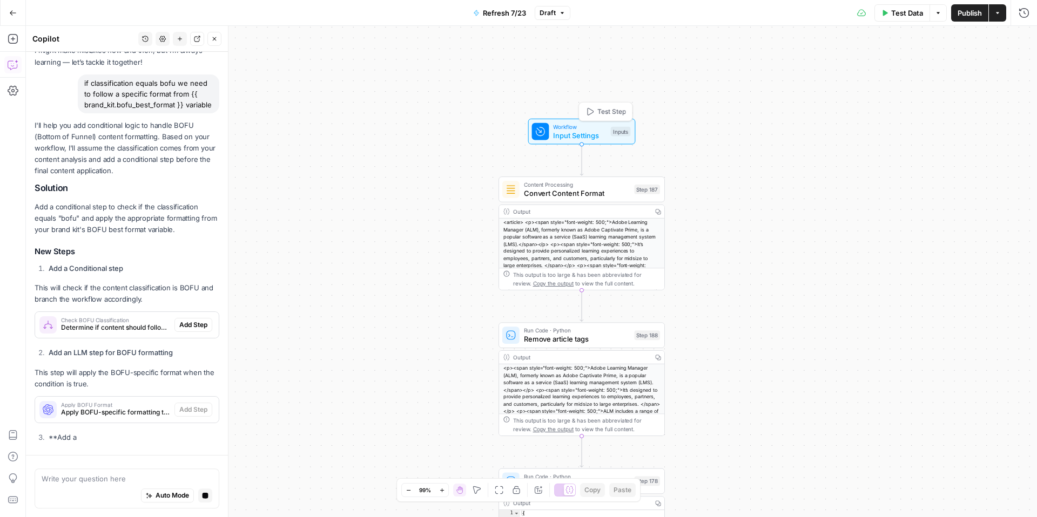
click at [584, 132] on span "Input Settings" at bounding box center [579, 135] width 53 height 11
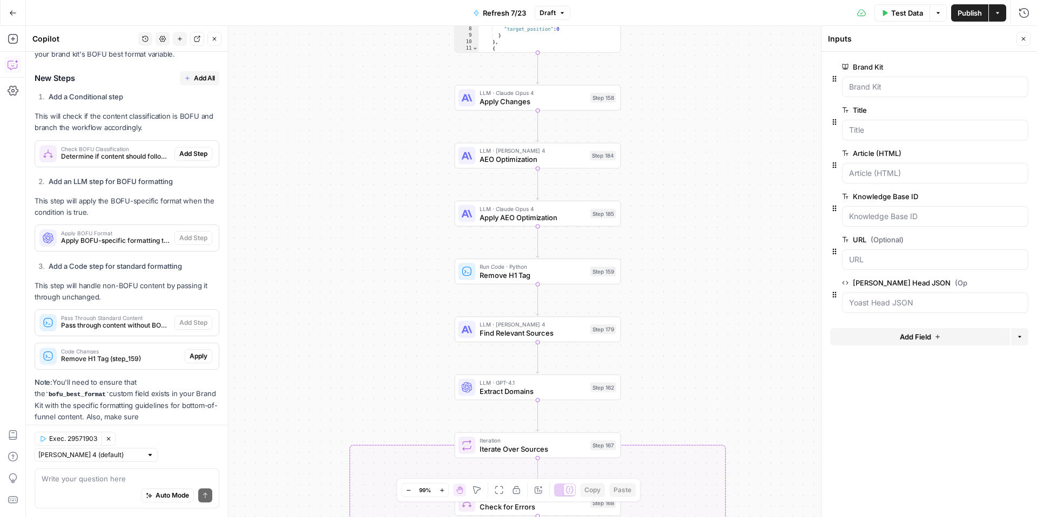
scroll to position [210, 0]
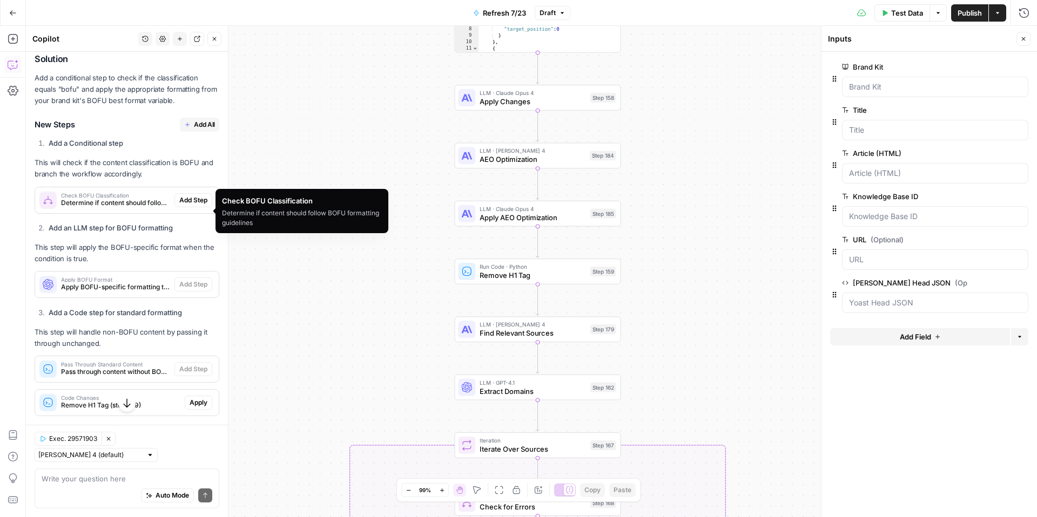
click at [139, 198] on span "Check BOFU Classification" at bounding box center [115, 195] width 109 height 5
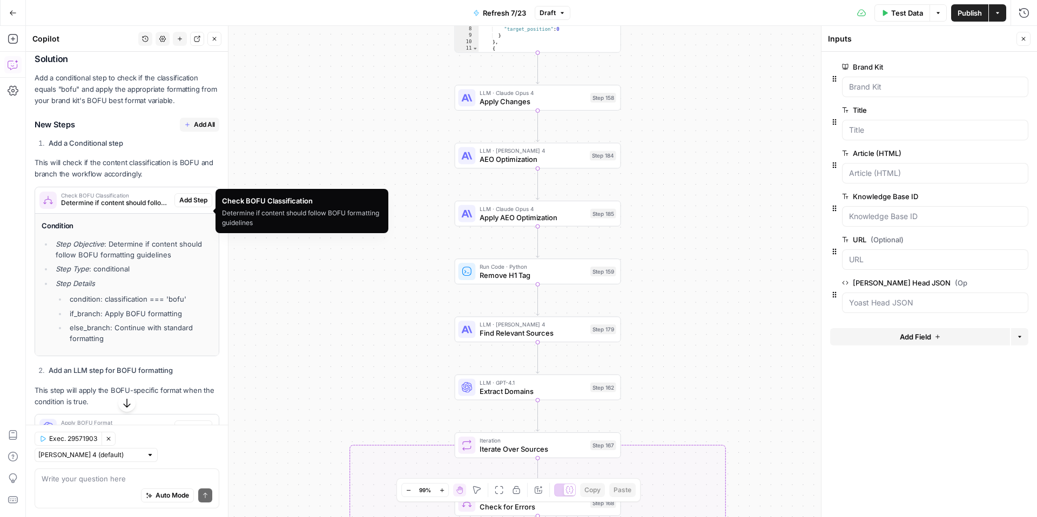
click at [145, 208] on span "Determine if content should follow BOFU formatting guidelines" at bounding box center [115, 203] width 109 height 10
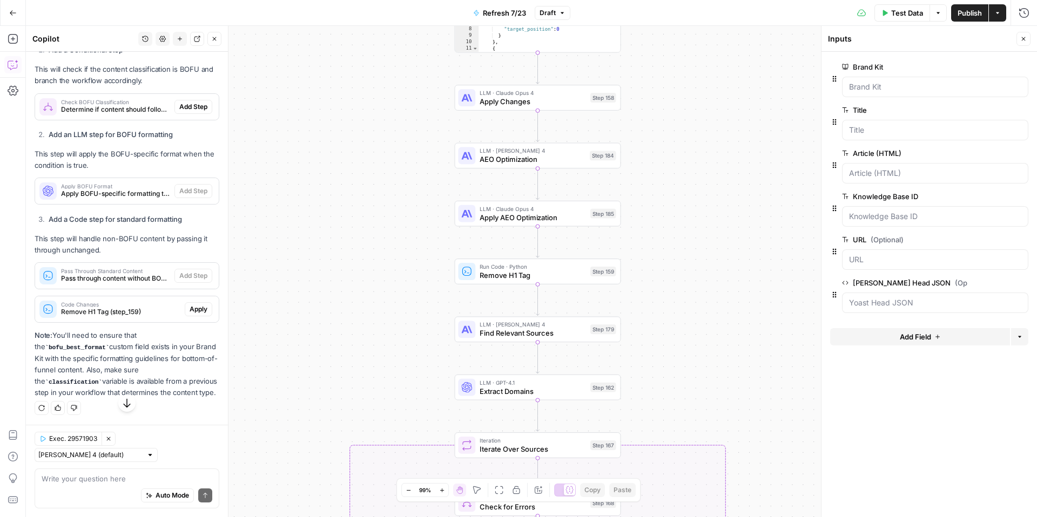
scroll to position [325, 0]
click at [127, 105] on span "Determine if content should follow BOFU formatting guidelines" at bounding box center [115, 110] width 109 height 10
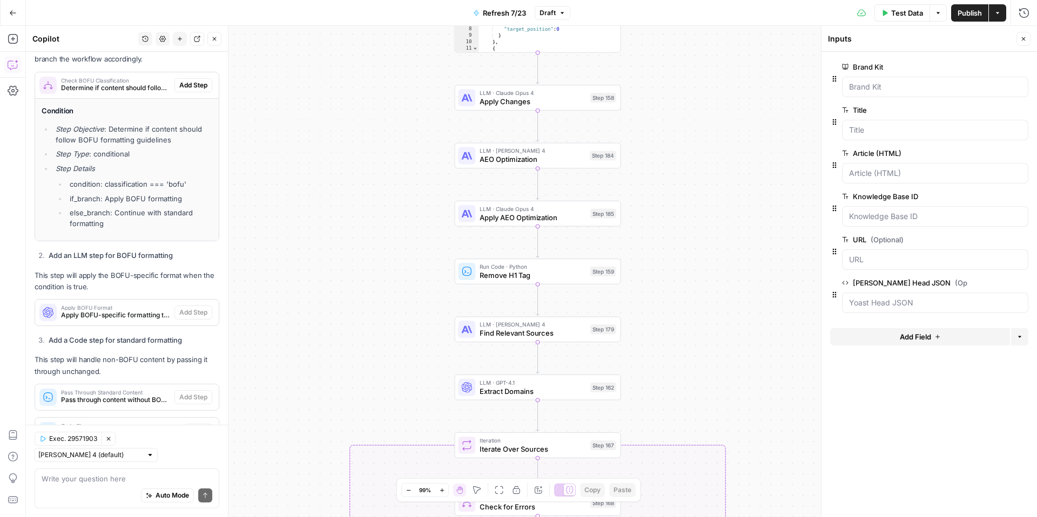
scroll to position [315, 0]
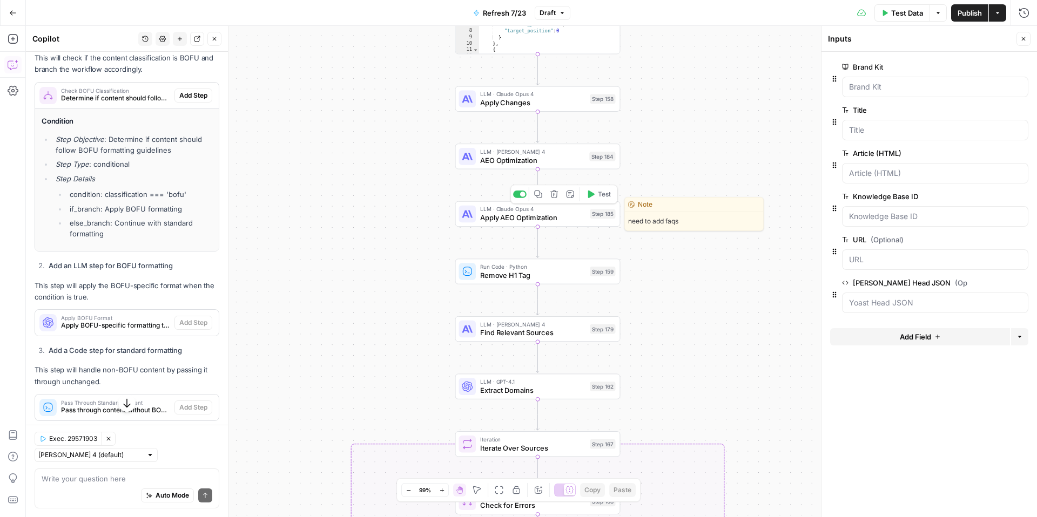
click at [553, 218] on span "Apply AEO Optimization" at bounding box center [532, 217] width 105 height 11
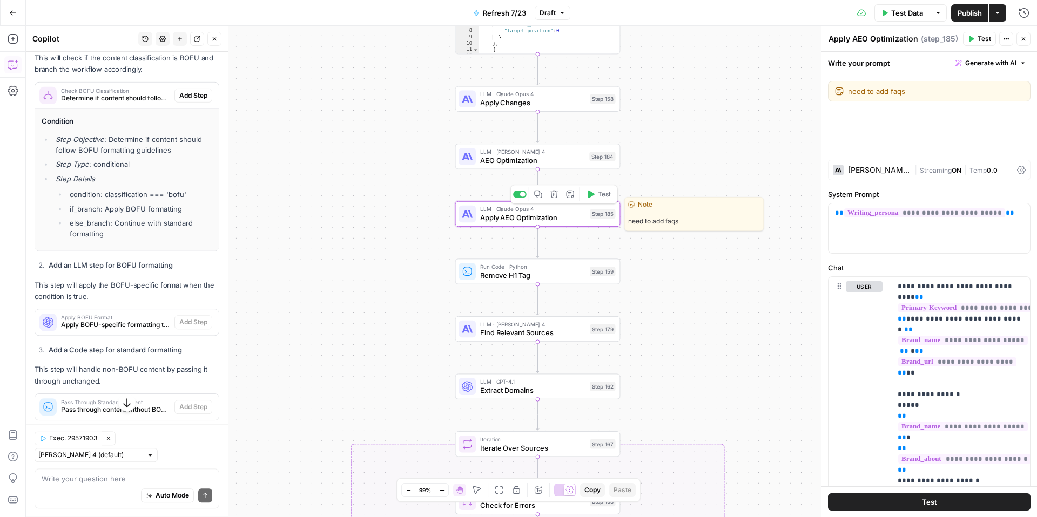
type textarea "Apply AEO Optimization"
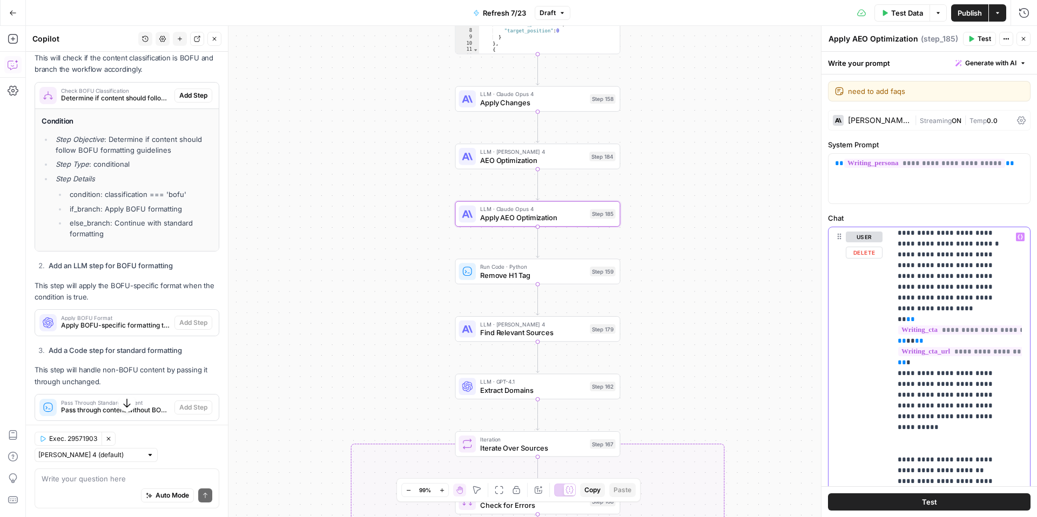
scroll to position [2374, 0]
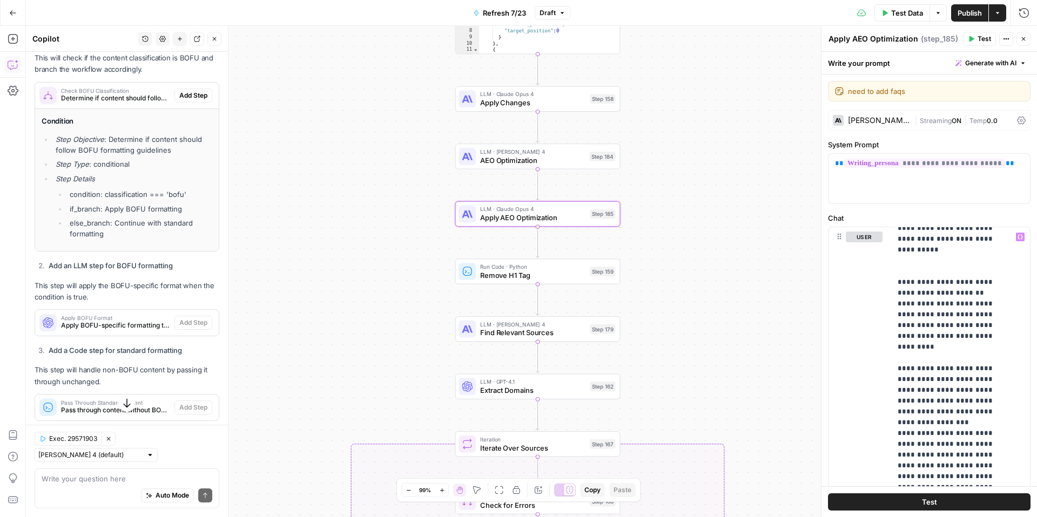
click at [709, 294] on div "true false false true false true Workflow Input Settings Inputs Content Process…" at bounding box center [531, 271] width 1011 height 491
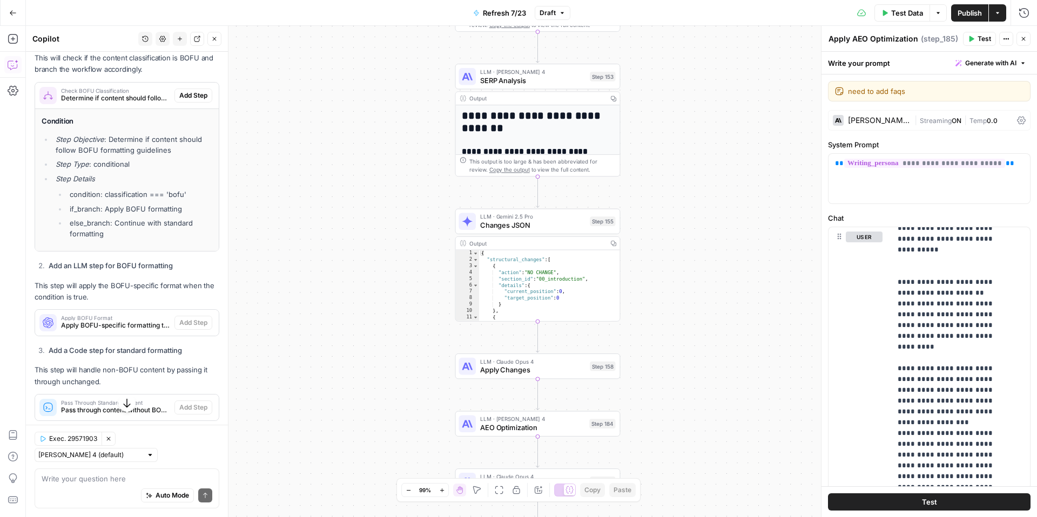
click at [694, 90] on div "true false false true false true Workflow Input Settings Inputs Content Process…" at bounding box center [531, 271] width 1011 height 491
click at [1019, 37] on button "Close" at bounding box center [1023, 39] width 14 height 14
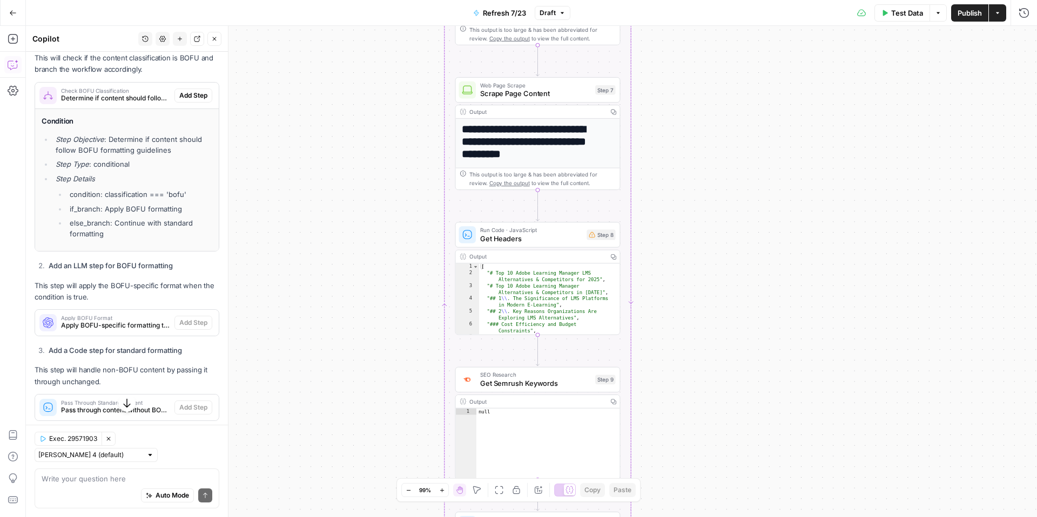
click at [110, 439] on icon "button" at bounding box center [108, 439] width 6 height 6
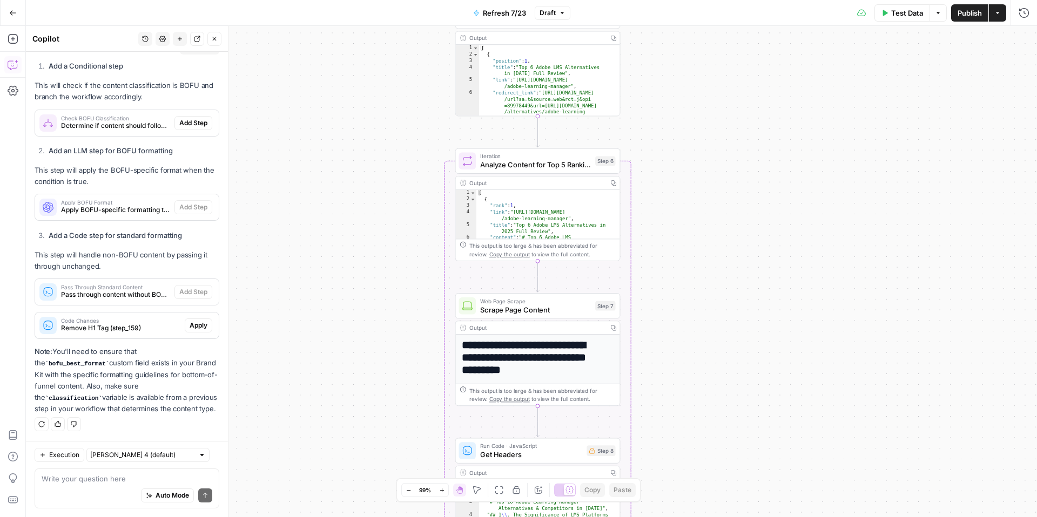
scroll to position [38, 0]
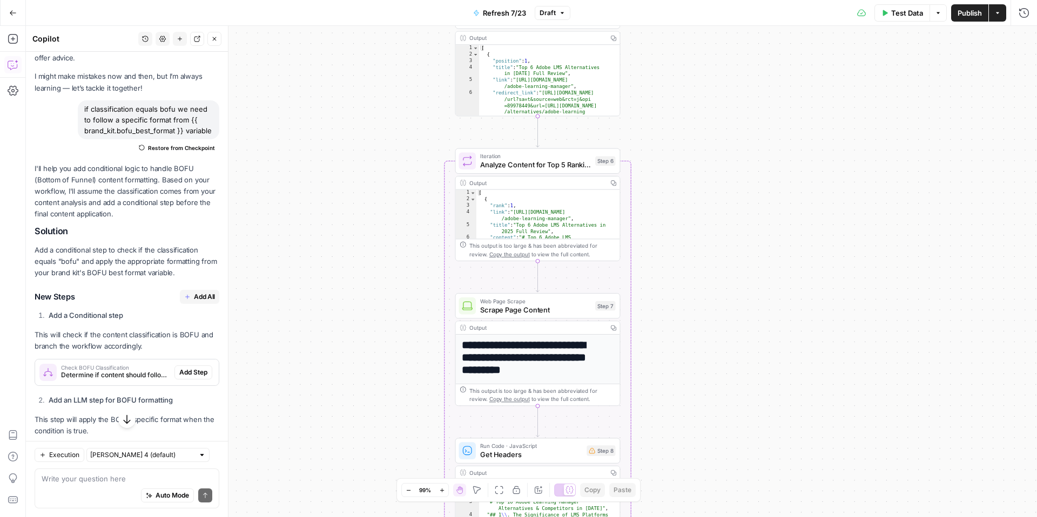
click at [116, 114] on div "if classification equals bofu we need to follow a specific format from {{ brand…" at bounding box center [148, 119] width 141 height 39
copy div "if classification equals bofu we need to follow a specific format from {{ brand…"
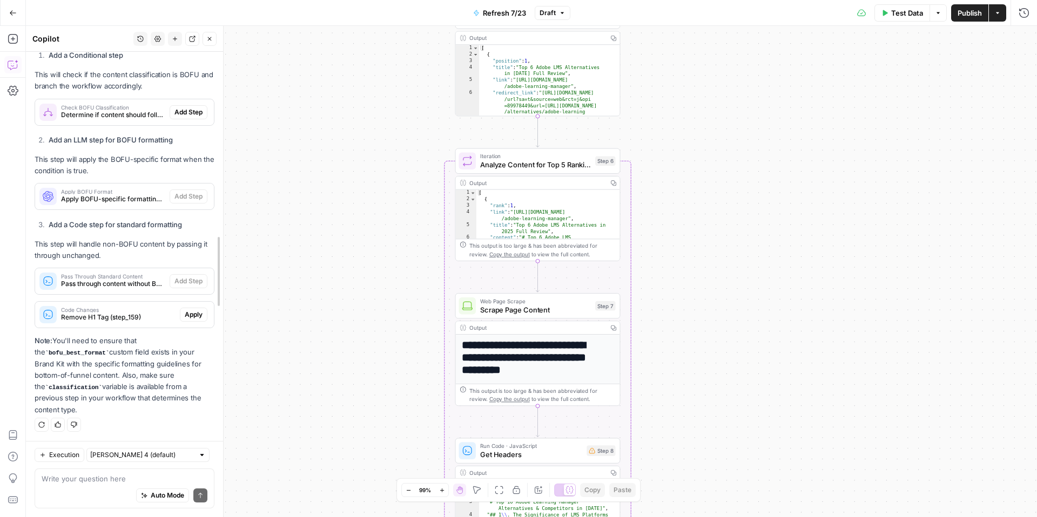
scroll to position [320, 0]
drag, startPoint x: 224, startPoint y: 286, endPoint x: 218, endPoint y: 342, distance: 55.9
click at [97, 490] on div "Auto Mode Send" at bounding box center [124, 496] width 165 height 24
click at [177, 474] on textarea "let's integrate classification as an input" at bounding box center [124, 479] width 165 height 11
paste textarea "if classification equals bofu we need to follow a specific format from {{ brand…"
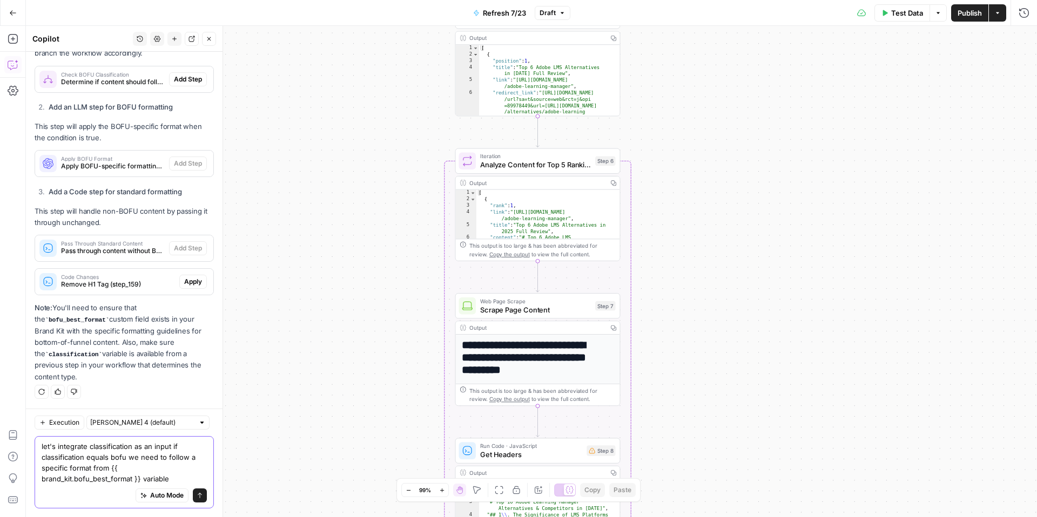
paste textarea "if classification equals bofu we need to follow a specific format from {{ brand…"
click at [147, 450] on textarea "let's integrate classification as an input if classification equals bofu we nee…" at bounding box center [124, 462] width 165 height 43
drag, startPoint x: 172, startPoint y: 435, endPoint x: 84, endPoint y: 445, distance: 88.6
click at [84, 445] on textarea "let's integrate classification as an input if classification equals bofu we nee…" at bounding box center [124, 462] width 165 height 43
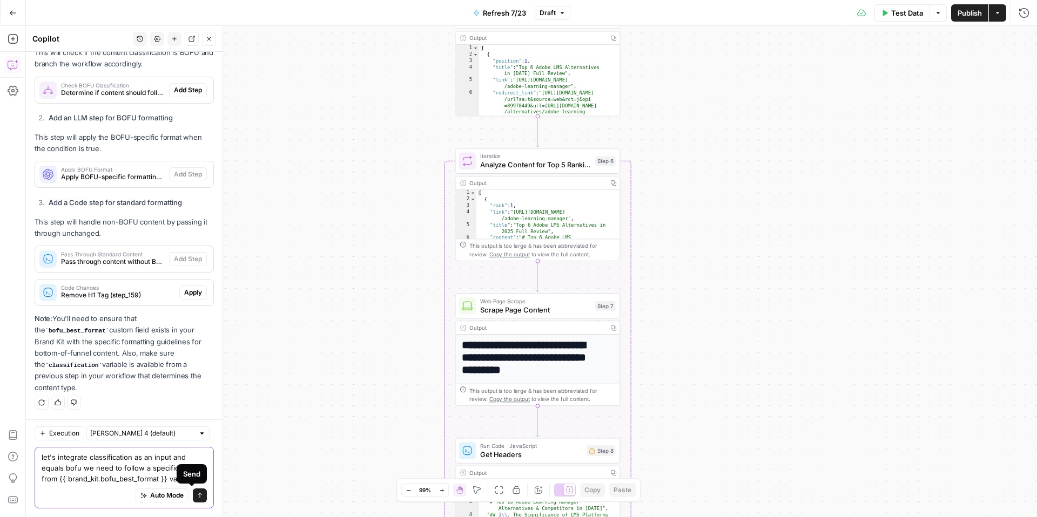
type textarea "let's integrate classification as an input and equals bofu we need to follow a …"
click at [197, 497] on icon "submit" at bounding box center [200, 496] width 6 height 6
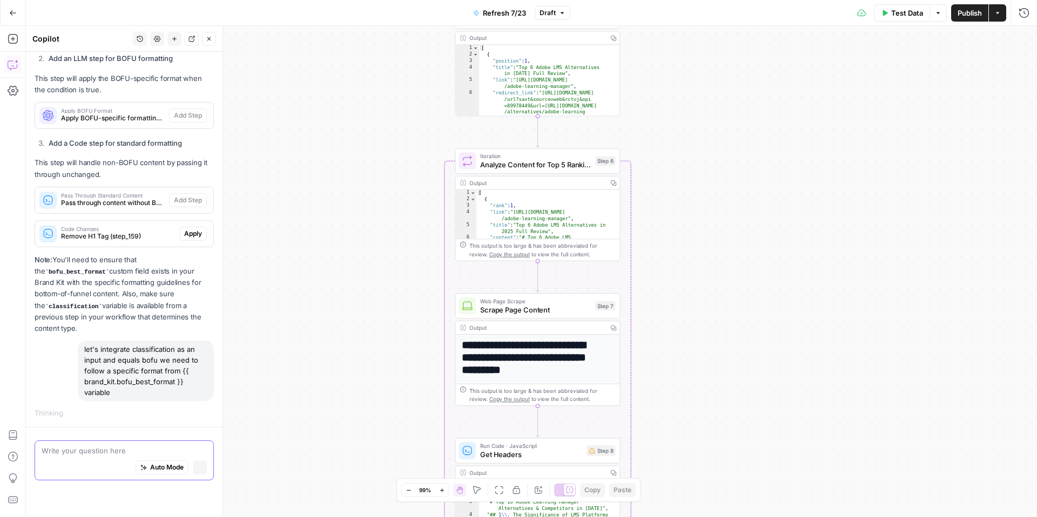
scroll to position [362, 0]
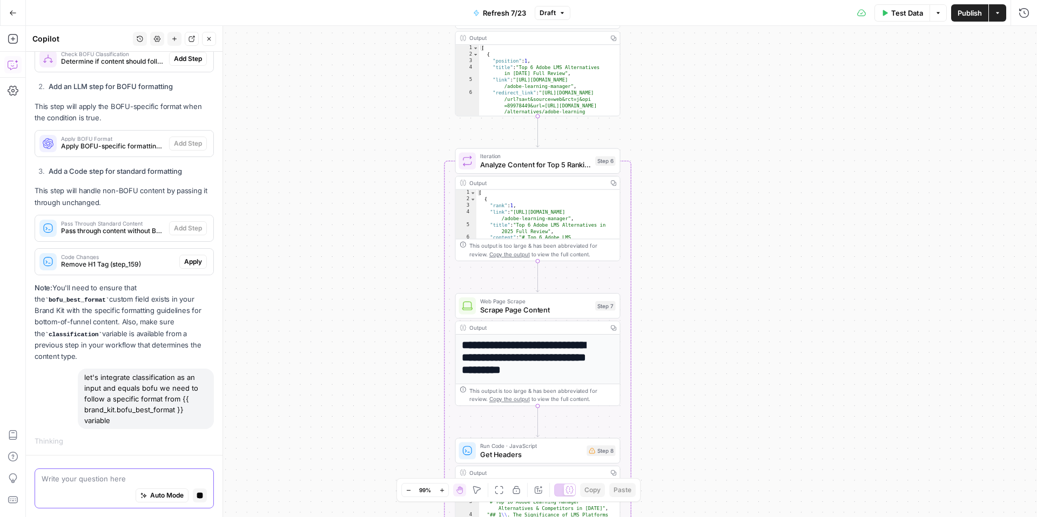
click at [130, 383] on div "let's integrate classification as an input and equals bofu we need to follow a …" at bounding box center [146, 399] width 136 height 60
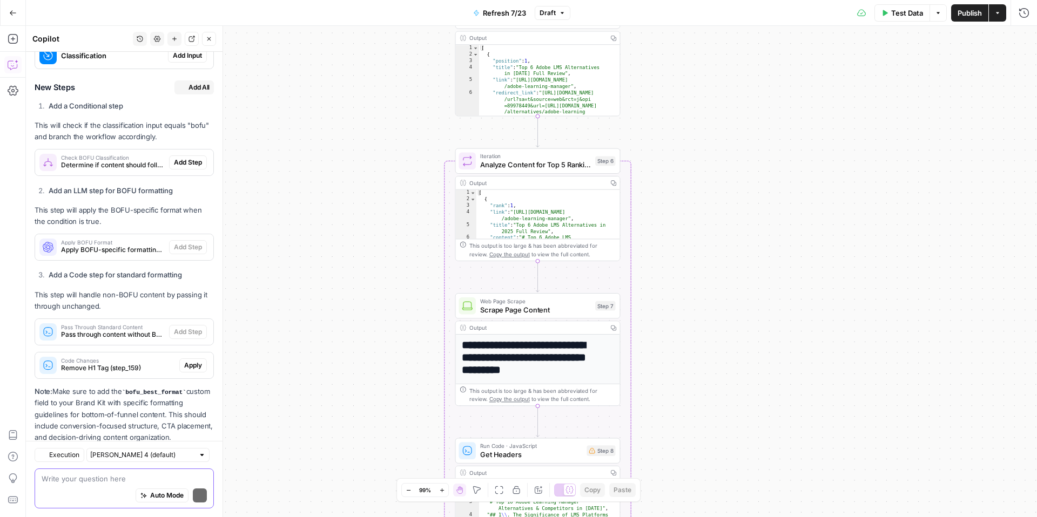
scroll to position [1011, 0]
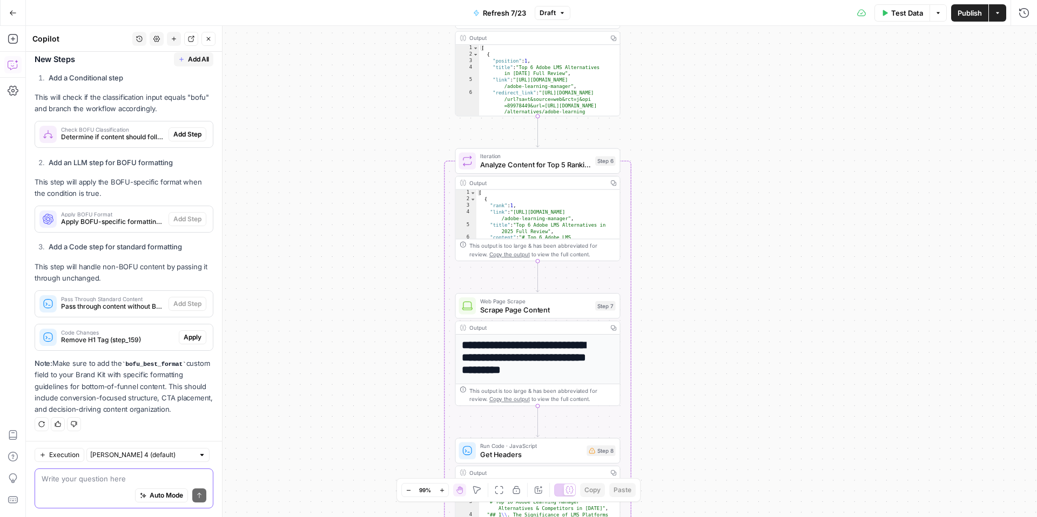
click at [255, 403] on div "true false false true false true Workflow Input Settings Inputs Content Process…" at bounding box center [531, 271] width 1011 height 491
drag, startPoint x: 218, startPoint y: 412, endPoint x: 230, endPoint y: 390, distance: 23.9
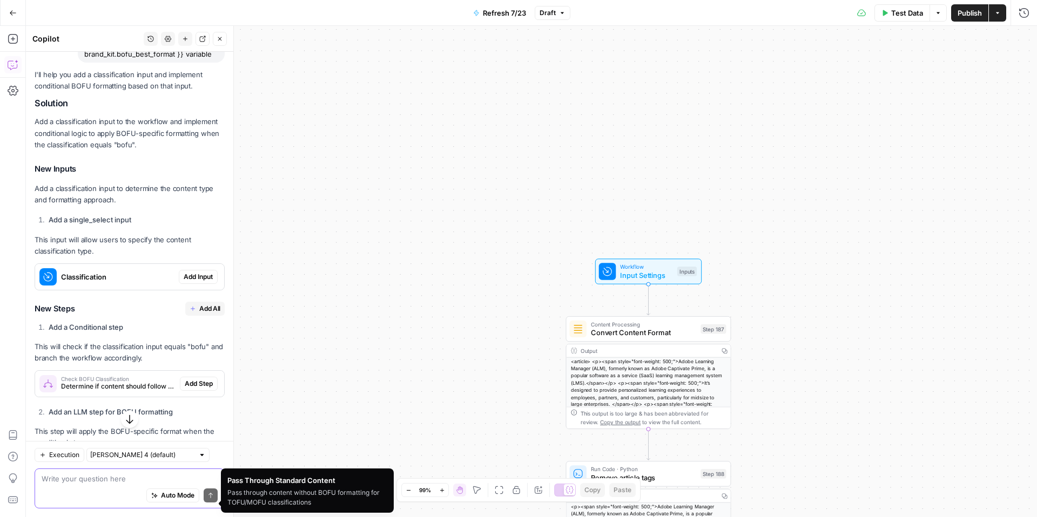
scroll to position [678, 0]
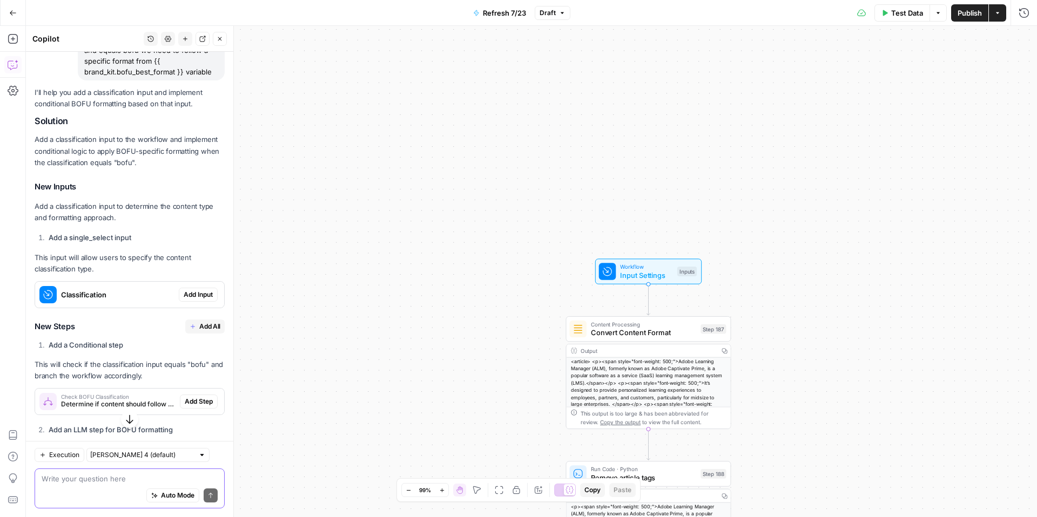
click at [109, 300] on span "Classification" at bounding box center [117, 294] width 113 height 11
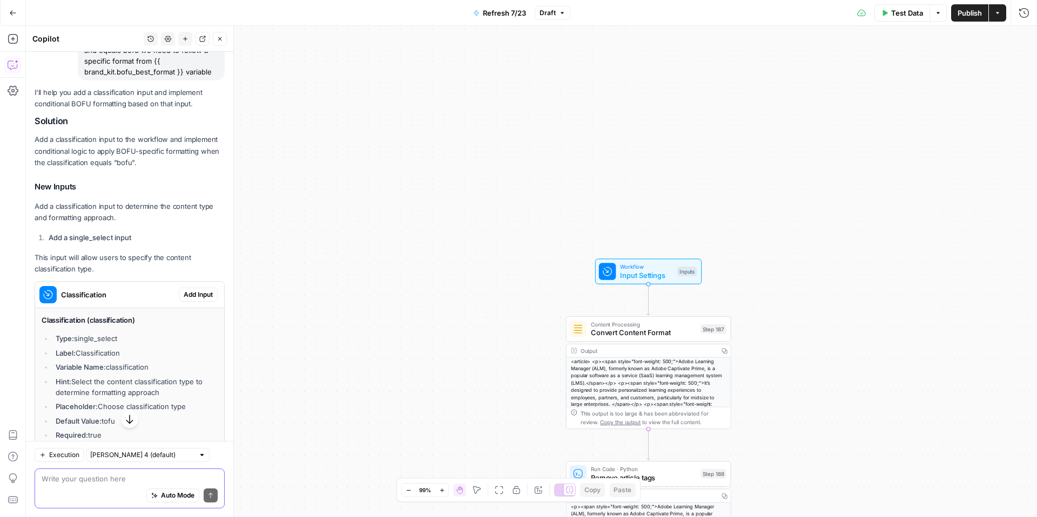
scroll to position [668, 0]
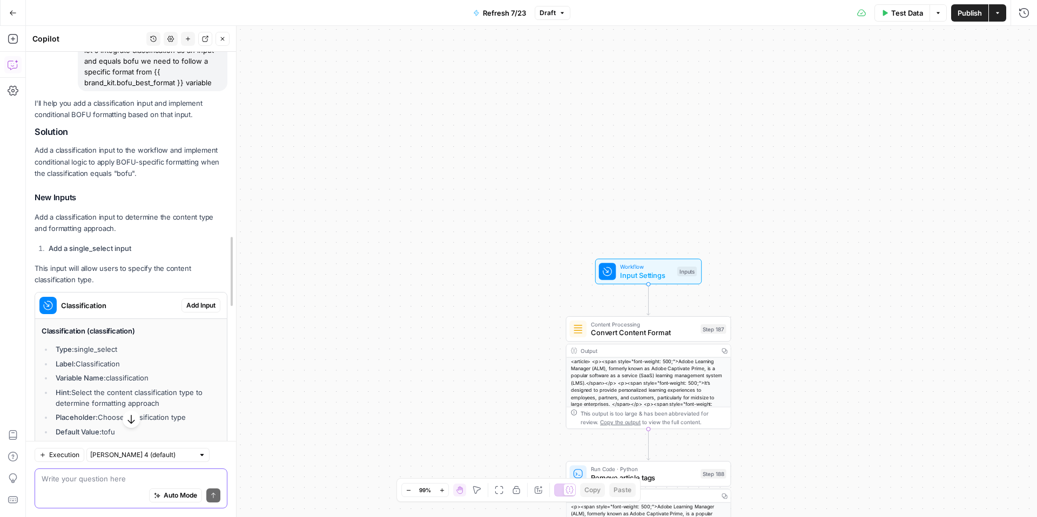
drag, startPoint x: 230, startPoint y: 374, endPoint x: 232, endPoint y: 391, distance: 17.0
drag, startPoint x: 232, startPoint y: 343, endPoint x: 234, endPoint y: 366, distance: 22.3
drag, startPoint x: 236, startPoint y: 340, endPoint x: 237, endPoint y: 357, distance: 16.8
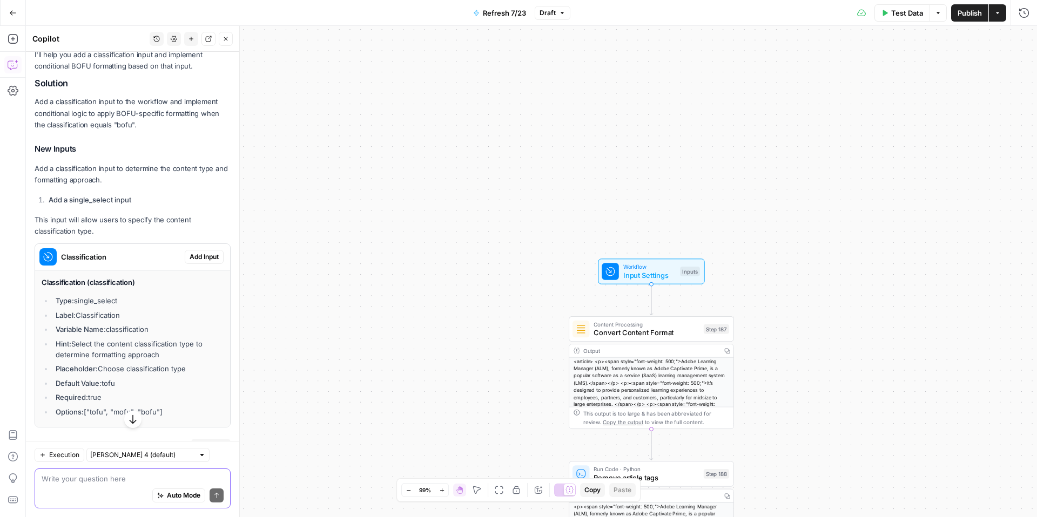
scroll to position [733, 0]
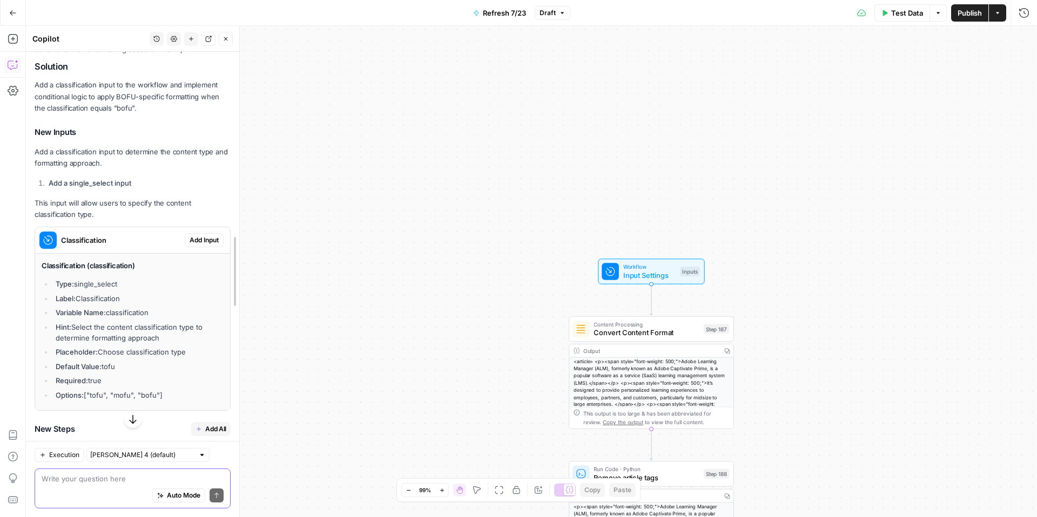
drag, startPoint x: 235, startPoint y: 386, endPoint x: 235, endPoint y: 395, distance: 9.2
drag, startPoint x: 235, startPoint y: 359, endPoint x: 240, endPoint y: 374, distance: 15.4
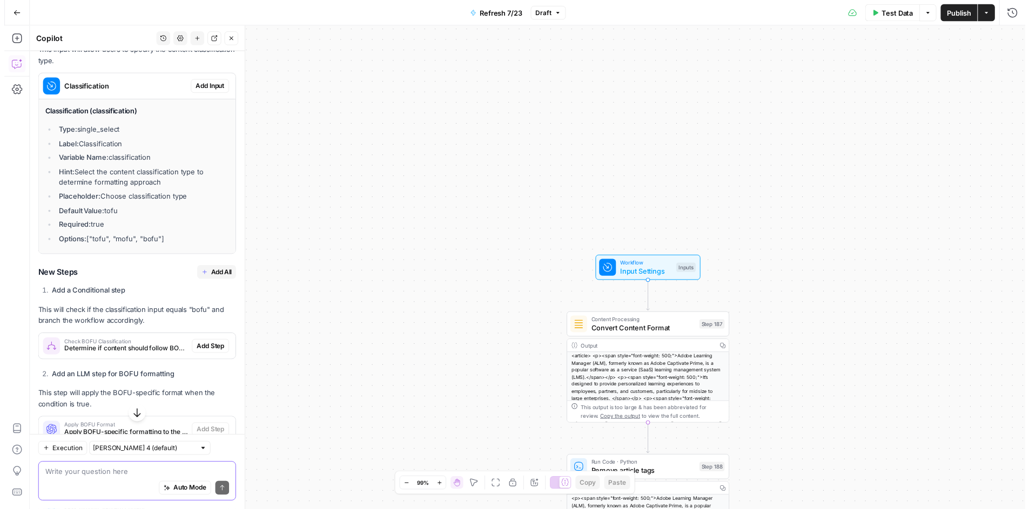
scroll to position [888, 0]
click at [194, 90] on span "Add Input" at bounding box center [208, 85] width 29 height 10
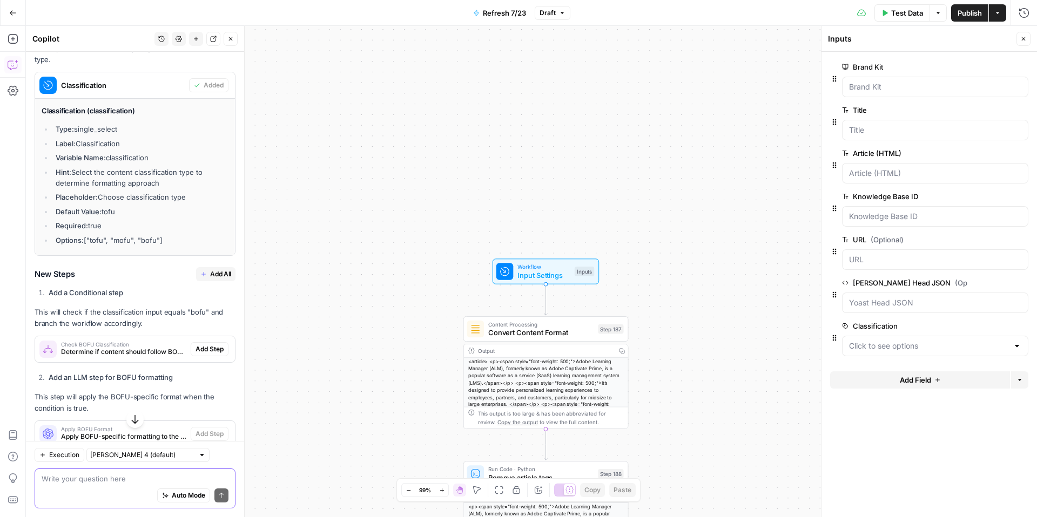
scroll to position [947, 0]
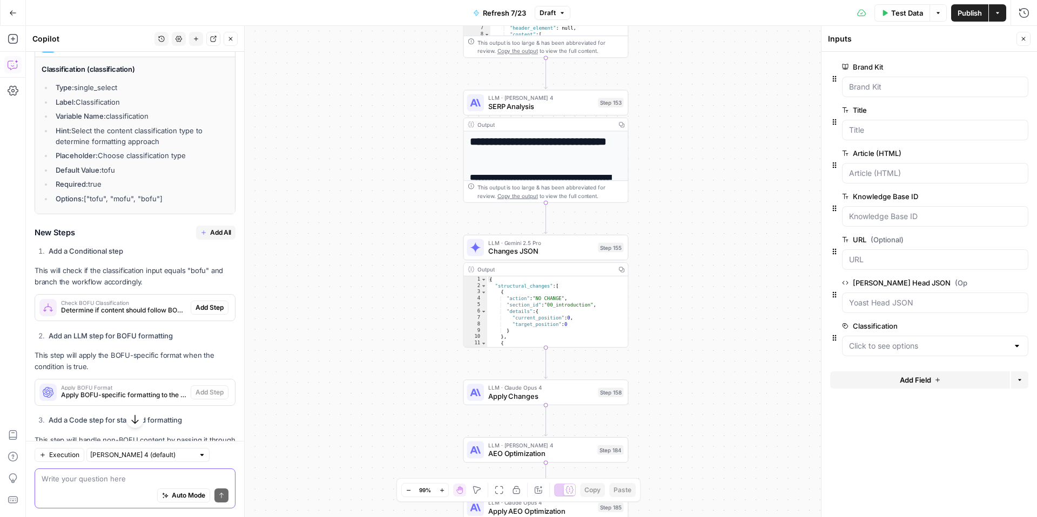
click at [86, 482] on textarea at bounding box center [135, 479] width 187 height 11
type textarea "move classification step before the research process"
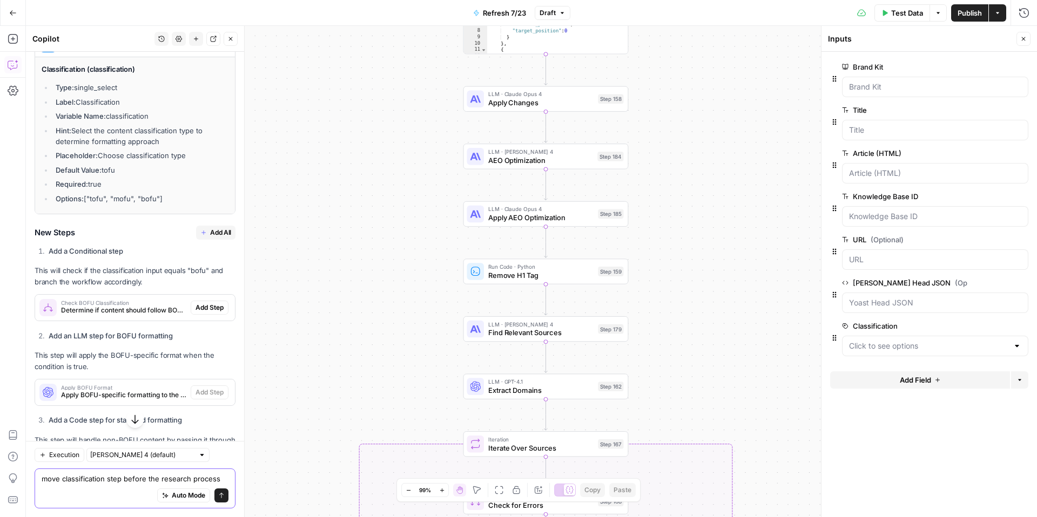
click at [133, 482] on textarea "move classification step before the research process" at bounding box center [135, 479] width 187 height 11
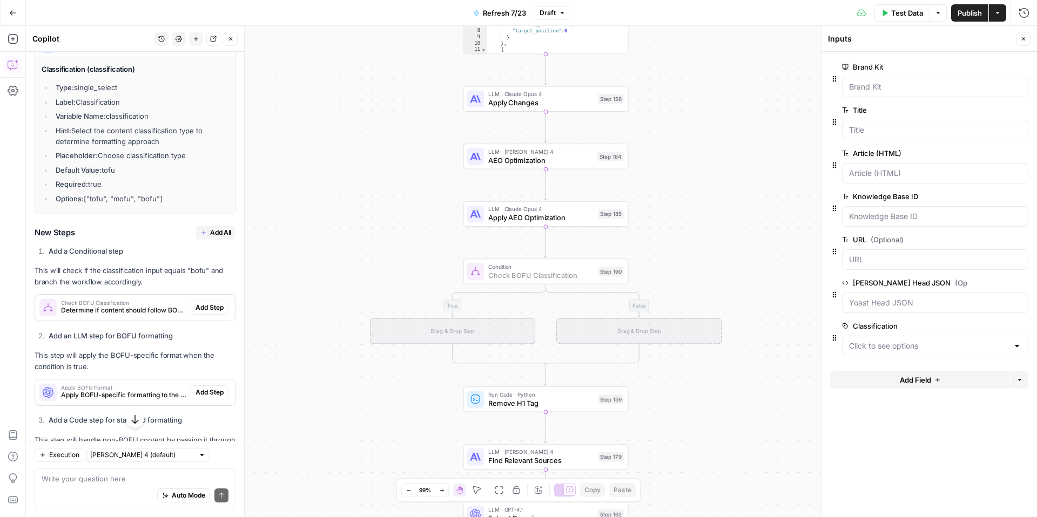
click at [212, 313] on span "Add Step" at bounding box center [210, 308] width 28 height 10
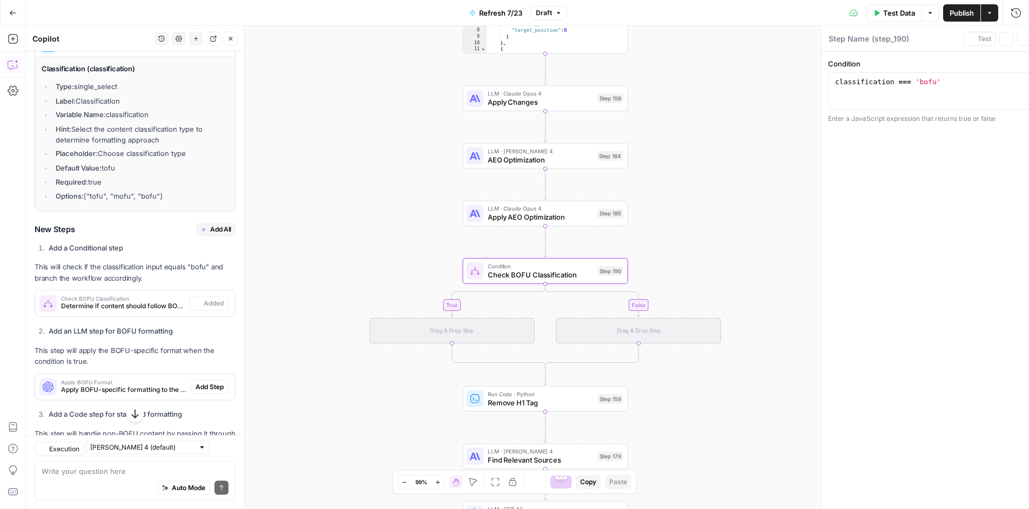
type textarea "Check BOFU Classification"
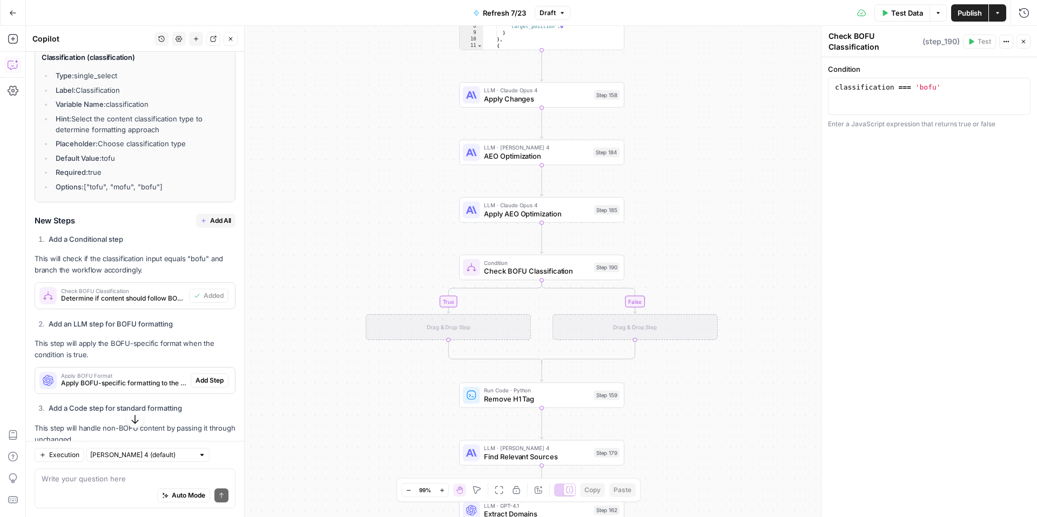
scroll to position [962, 0]
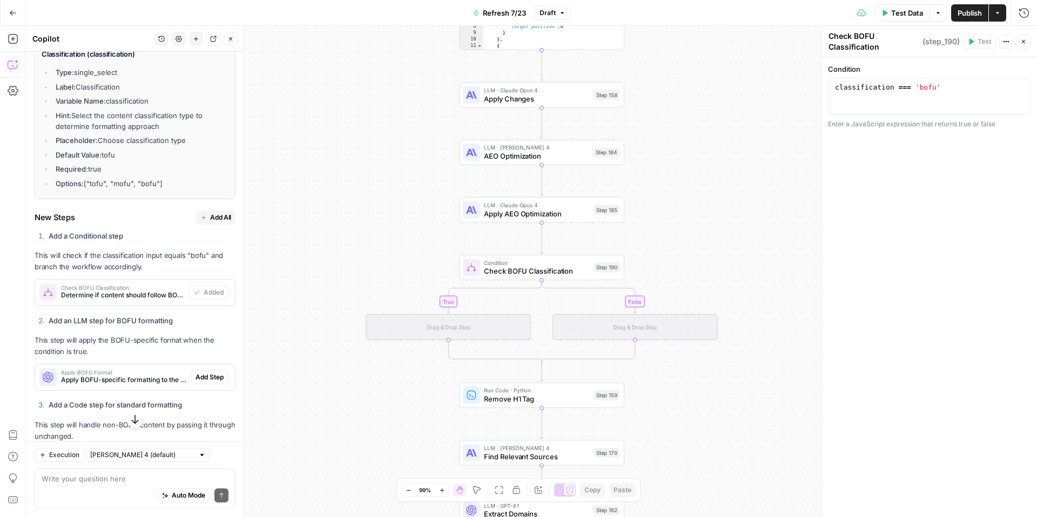
click at [557, 272] on span "Check BOFU Classification" at bounding box center [536, 271] width 105 height 11
click at [122, 385] on span "Apply BOFU-specific formatting to the content using brand kit guidelines" at bounding box center [123, 380] width 125 height 10
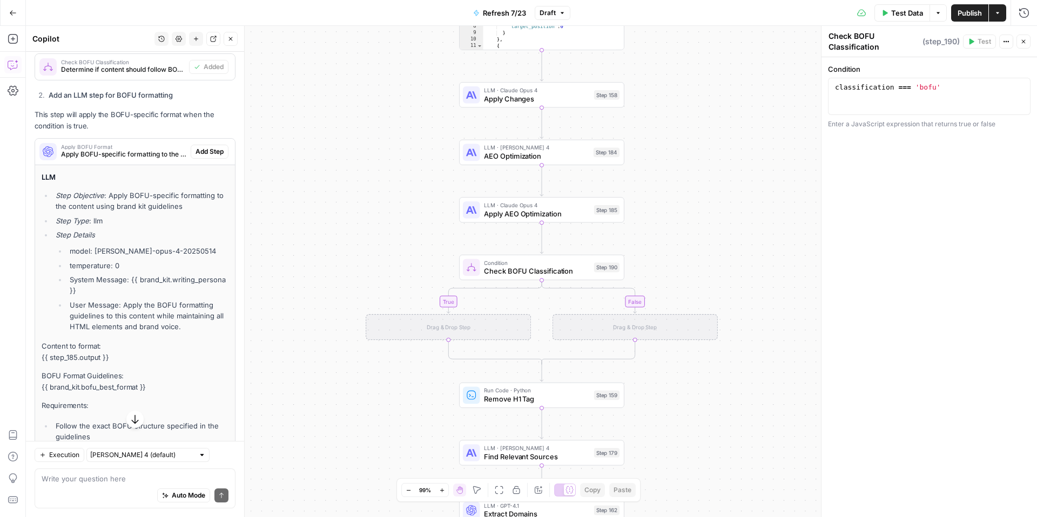
scroll to position [1190, 0]
click at [208, 154] on span "Add Step" at bounding box center [210, 150] width 28 height 10
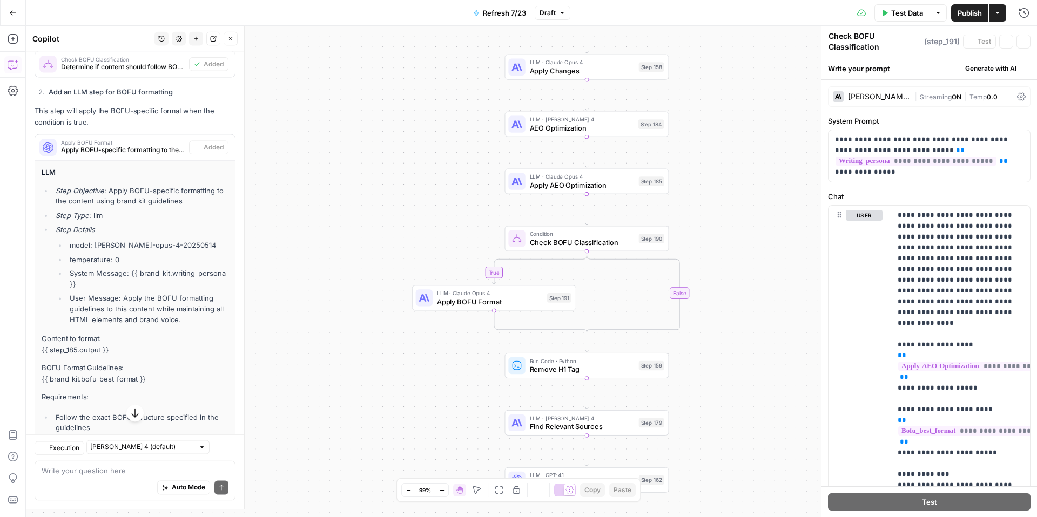
type textarea "Apply BOFU Format"
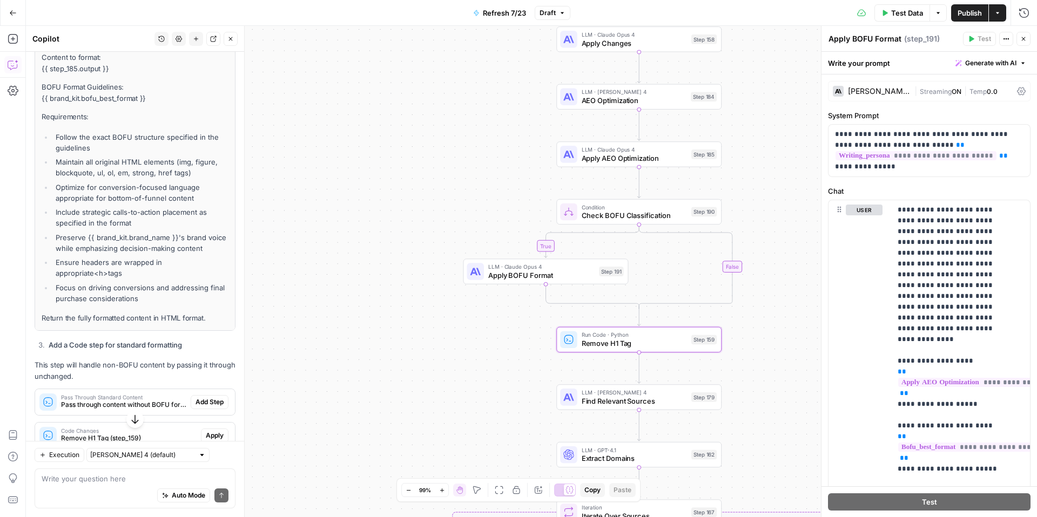
scroll to position [1596, 0]
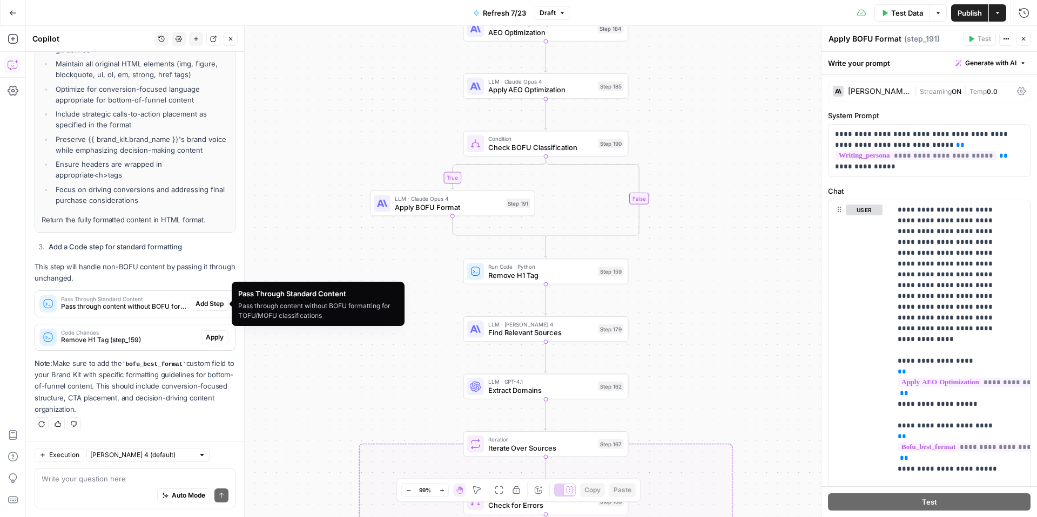
click at [126, 309] on span "Pass through content without BOFU formatting for TOFU/MOFU classifications" at bounding box center [123, 307] width 125 height 10
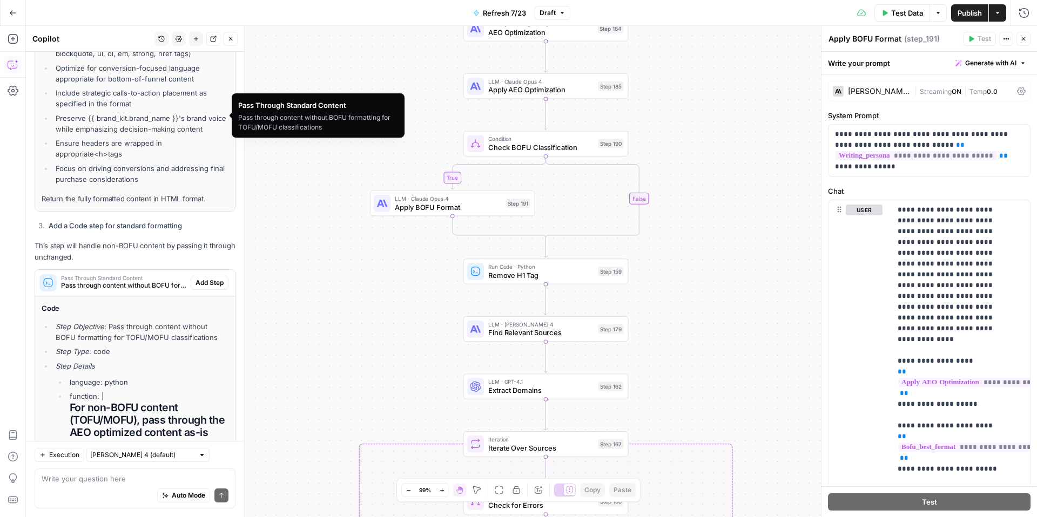
scroll to position [1785, 0]
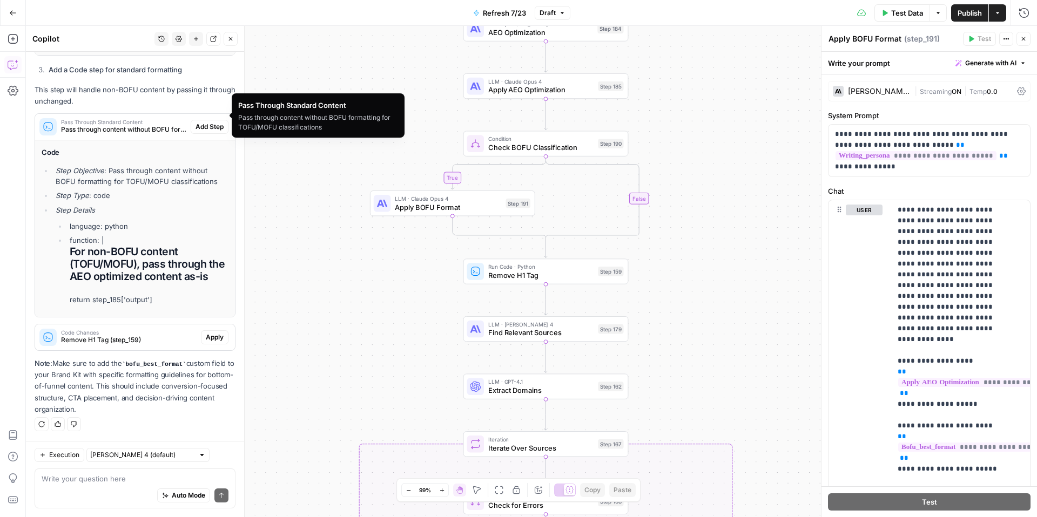
click at [319, 315] on div "true false false true false true false true Workflow Input Settings Inputs Cont…" at bounding box center [531, 271] width 1011 height 491
click at [198, 122] on span "Add Step" at bounding box center [210, 127] width 28 height 10
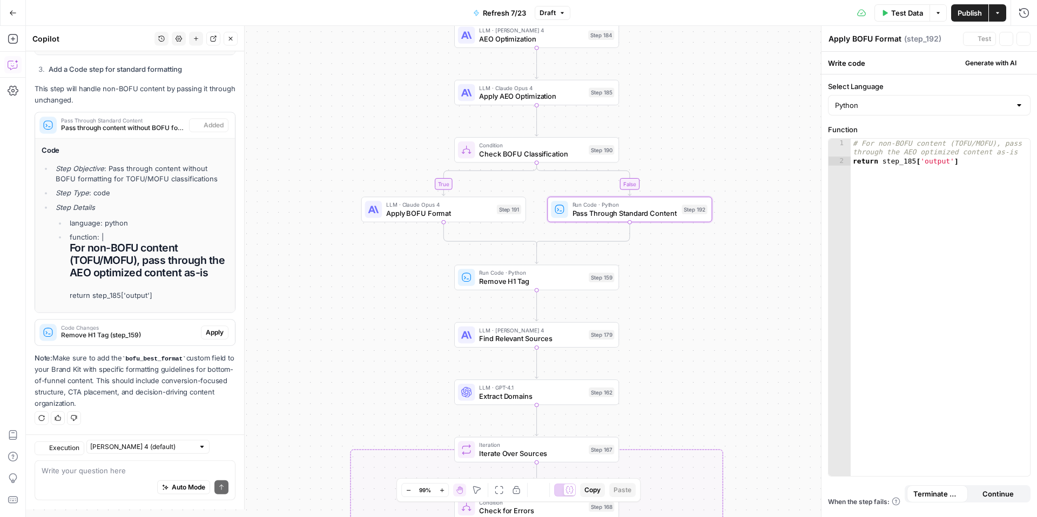
type textarea "Pass Through Standard Content"
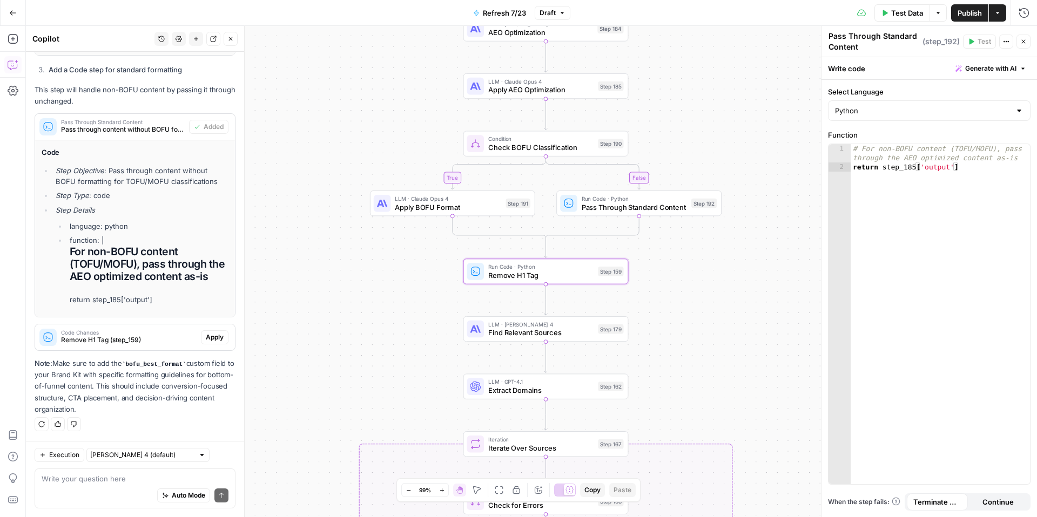
click at [127, 334] on span "Code Changes" at bounding box center [129, 332] width 136 height 5
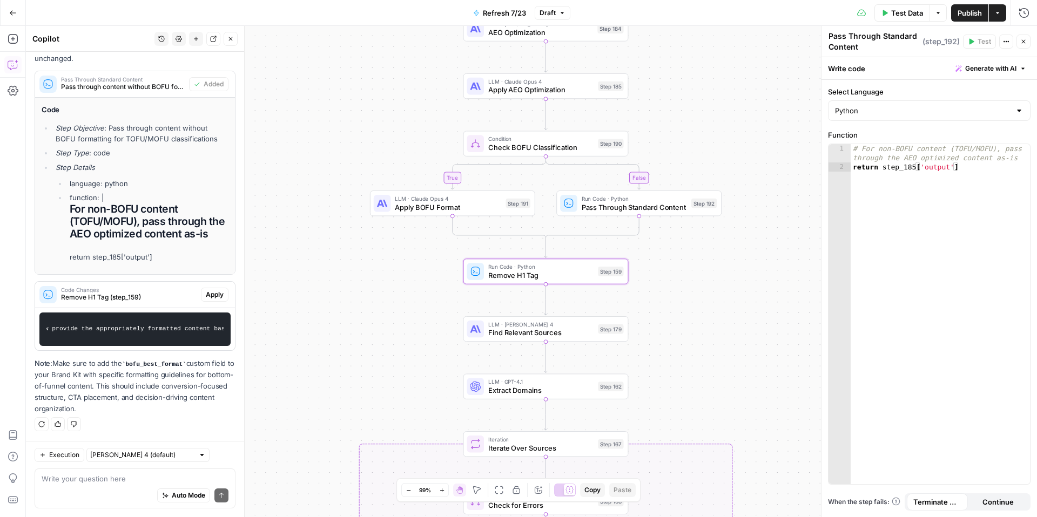
scroll to position [0, 753]
click at [213, 290] on span "Apply" at bounding box center [215, 295] width 18 height 10
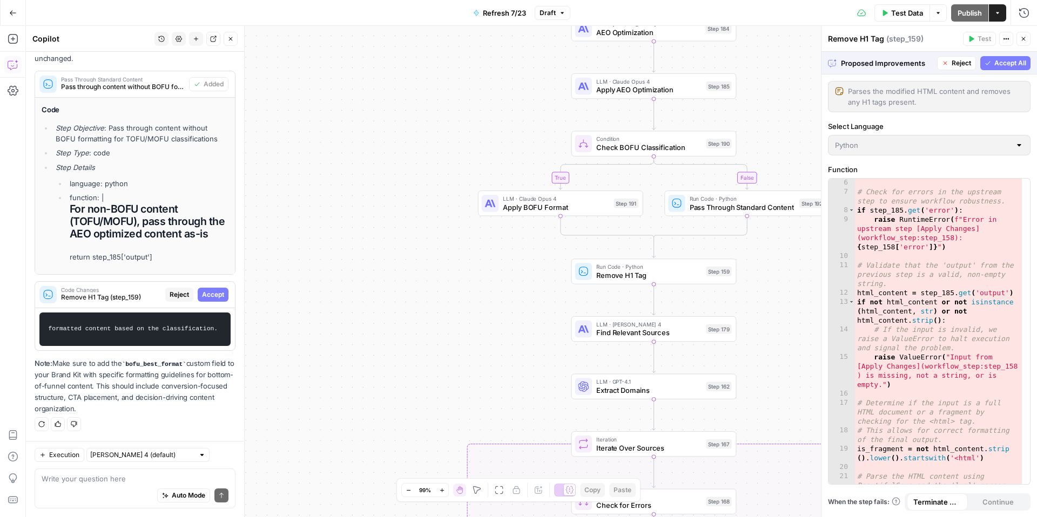
scroll to position [92, 0]
click at [1029, 288] on div "6 7 8 9 10 11 12 13 14 15 16 17 18 19 20 21 22 # Check for errors in the upstre…" at bounding box center [928, 332] width 201 height 306
drag, startPoint x: 1026, startPoint y: 276, endPoint x: 989, endPoint y: 437, distance: 165.5
click at [989, 437] on div "6 7 8 9 10 11 12 13 14 15 16 17 18 19 20 21 22 # Check for errors in the upstre…" at bounding box center [928, 332] width 201 height 306
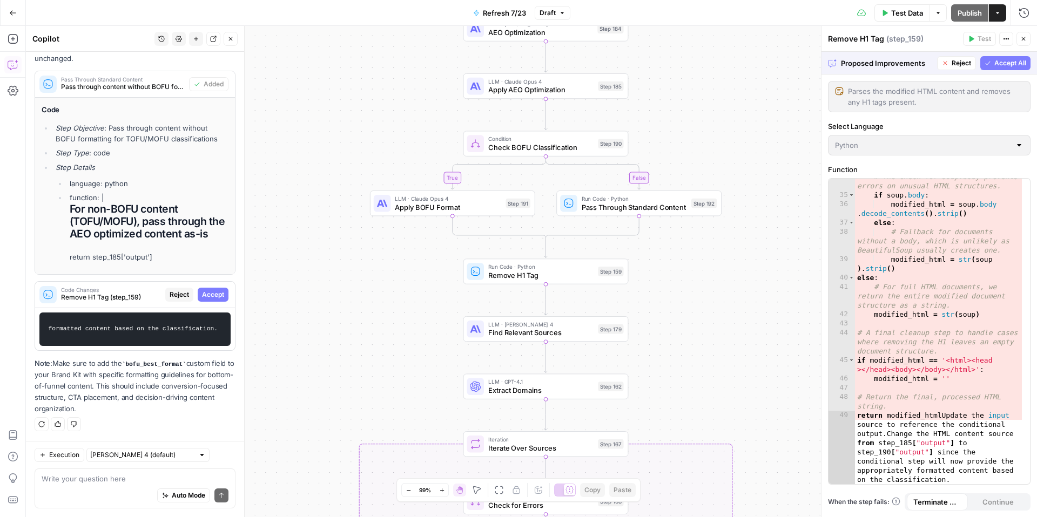
scroll to position [603, 0]
drag, startPoint x: 1027, startPoint y: 434, endPoint x: 1023, endPoint y: 361, distance: 72.5
click at [1023, 361] on div "34 35 36 37 38 39 40 41 42 43 44 45 46 47 48 49 # The check for soup.body preve…" at bounding box center [928, 332] width 201 height 306
drag, startPoint x: 1026, startPoint y: 390, endPoint x: 1016, endPoint y: 197, distance: 193.6
click at [1022, 223] on div "34 35 36 37 38 39 40 41 42 43 44 45 46 47 48 49 # The check for soup.body preve…" at bounding box center [928, 332] width 201 height 306
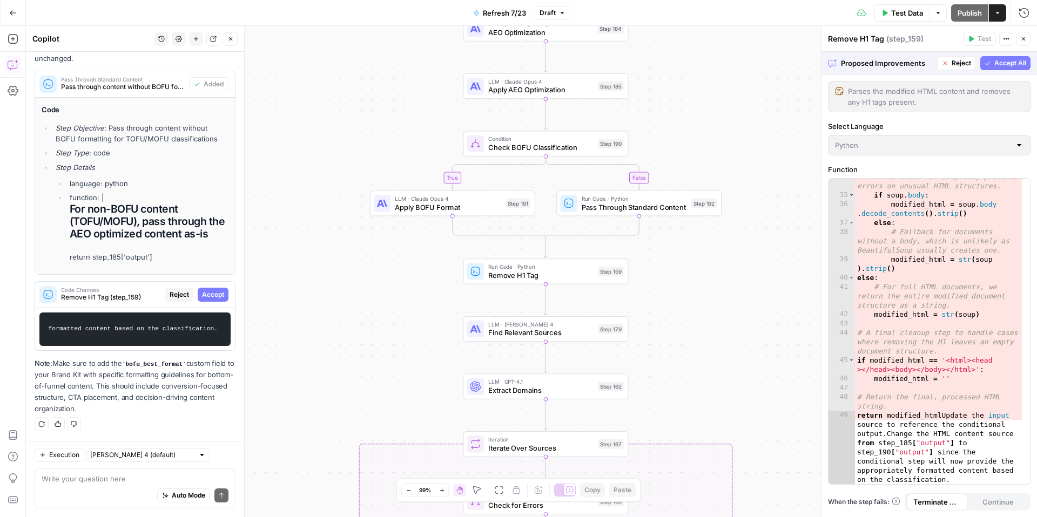
click at [1028, 188] on div "34 35 36 37 38 39 40 41 42 43 44 45 46 47 48 49 # The check for soup.body preve…" at bounding box center [928, 332] width 201 height 306
click at [1024, 186] on div "34 35 36 37 38 39 40 41 42 43 44 45 46 47 48 49 # The check for soup.body preve…" at bounding box center [928, 332] width 201 height 306
drag, startPoint x: 1028, startPoint y: 402, endPoint x: 1017, endPoint y: 202, distance: 200.1
click at [1023, 246] on div "34 35 36 37 38 39 40 41 42 43 44 45 46 47 48 49 # The check for soup.body preve…" at bounding box center [928, 332] width 201 height 306
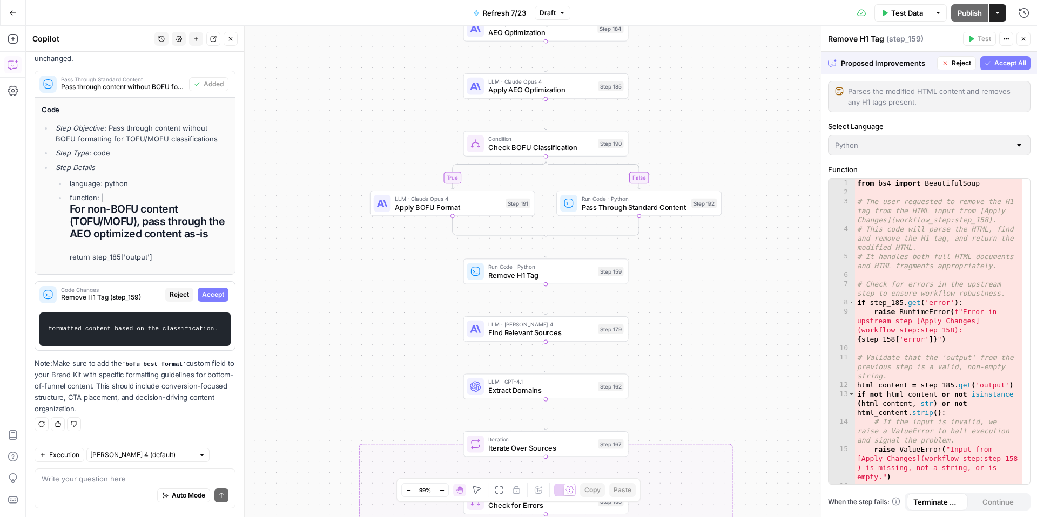
click at [1001, 65] on span "Accept All" at bounding box center [1010, 63] width 32 height 10
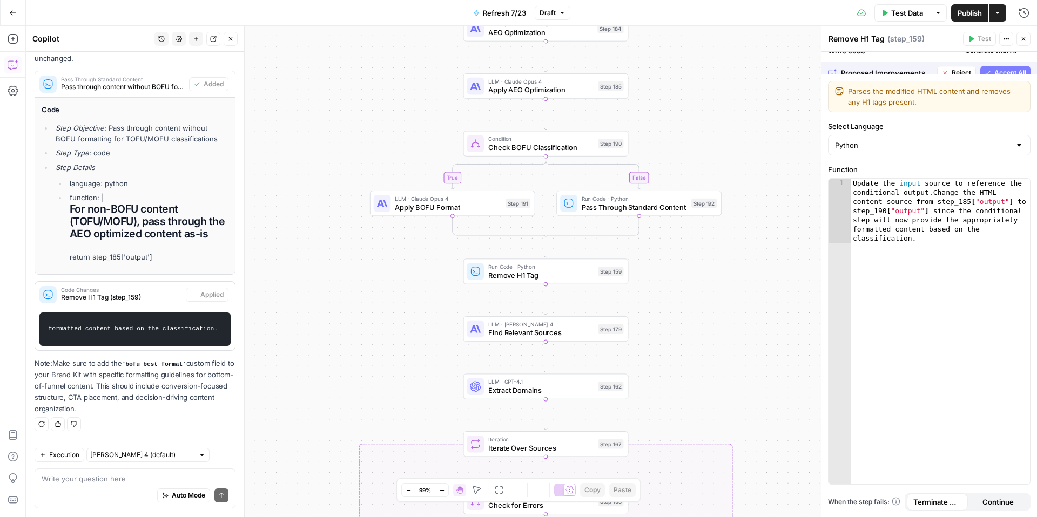
scroll to position [1836, 0]
click at [140, 407] on p "Note: Make sure to add the bofu_best_format custom field to your Brand Kit with…" at bounding box center [135, 386] width 201 height 57
type textarea "**********"
click at [960, 228] on div "Update the input source to reference the conditional output . Change the HTML c…" at bounding box center [940, 396] width 179 height 434
click at [892, 211] on div "Update the input source to reference the conditional output . Change the HTML c…" at bounding box center [940, 396] width 179 height 434
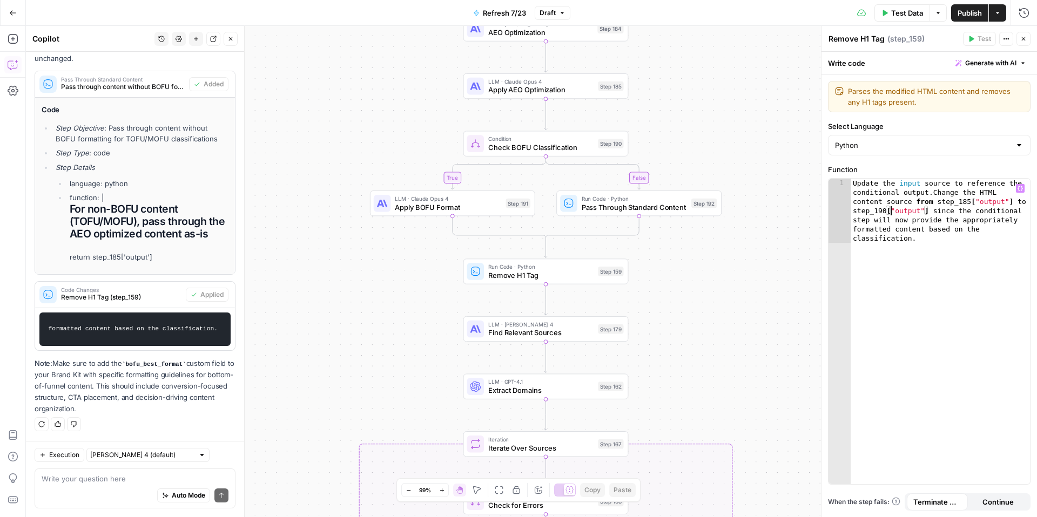
click at [884, 185] on div "Update the input source to reference the conditional output . Change the HTML c…" at bounding box center [940, 396] width 179 height 434
click at [911, 10] on span "Test Data" at bounding box center [907, 13] width 32 height 11
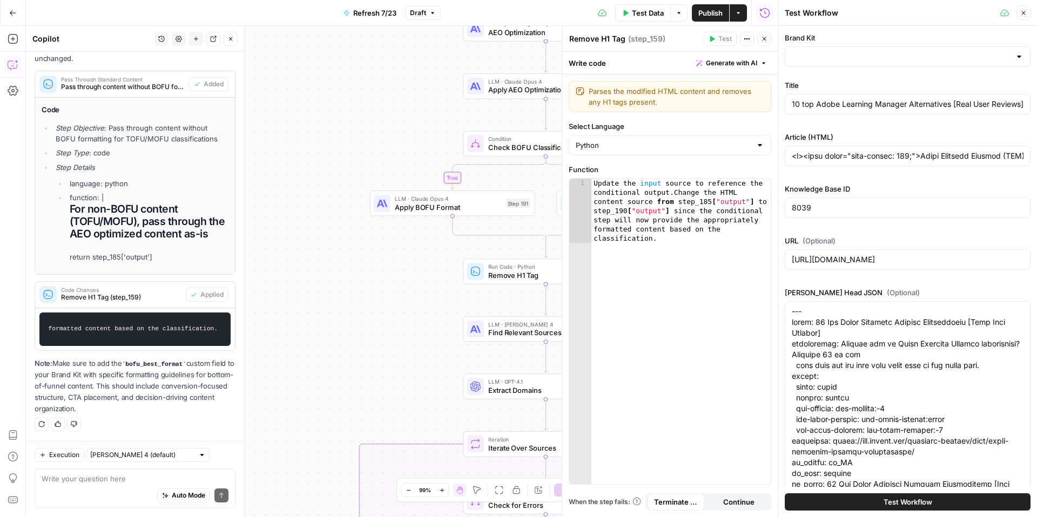
type input "Docebo"
click at [884, 504] on span "Test Workflow" at bounding box center [908, 502] width 49 height 11
type input "<l><ipsu dolor="sita-consec: 020;">Adipi Elitsedd Eiusmod (TEM), incididu utlab…"
click at [1027, 11] on button "Close" at bounding box center [1023, 13] width 14 height 14
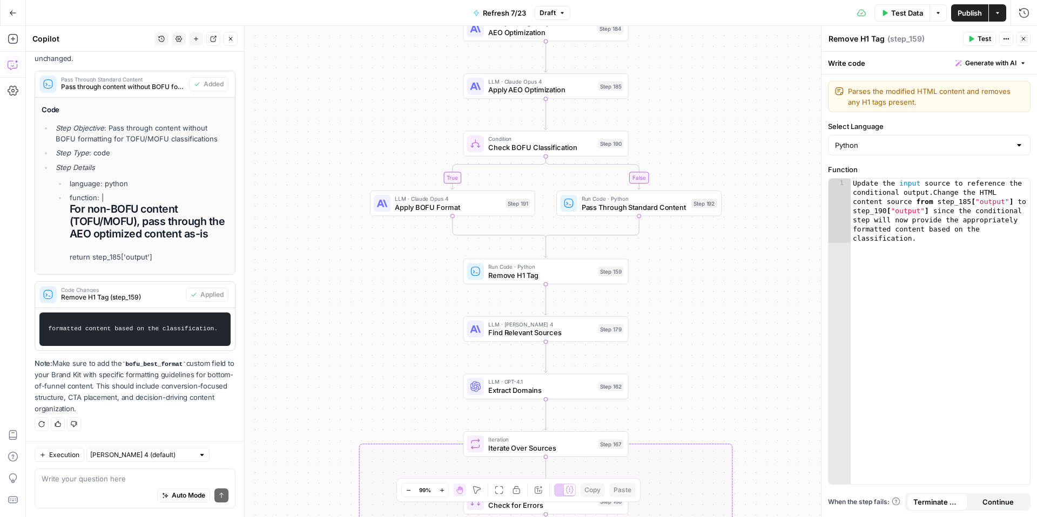
click at [893, 8] on span "Test Data" at bounding box center [907, 13] width 32 height 11
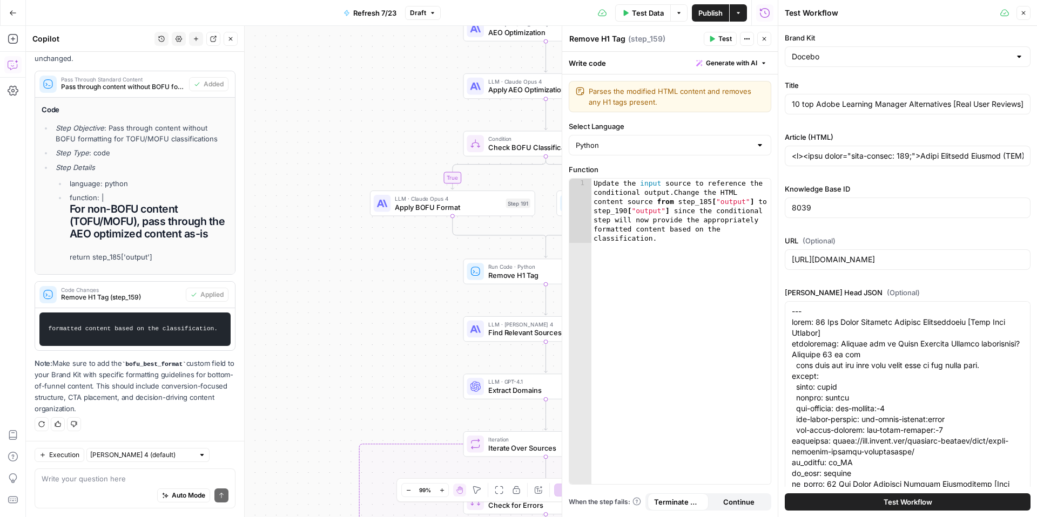
click at [883, 509] on button "Test Workflow" at bounding box center [908, 502] width 246 height 17
type input "<l><ipsu dolor="sita-consec: 020;">Adipi Elitsedd Eiusmod (TEM), incididu utlab…"
